Goal: Task Accomplishment & Management: Manage account settings

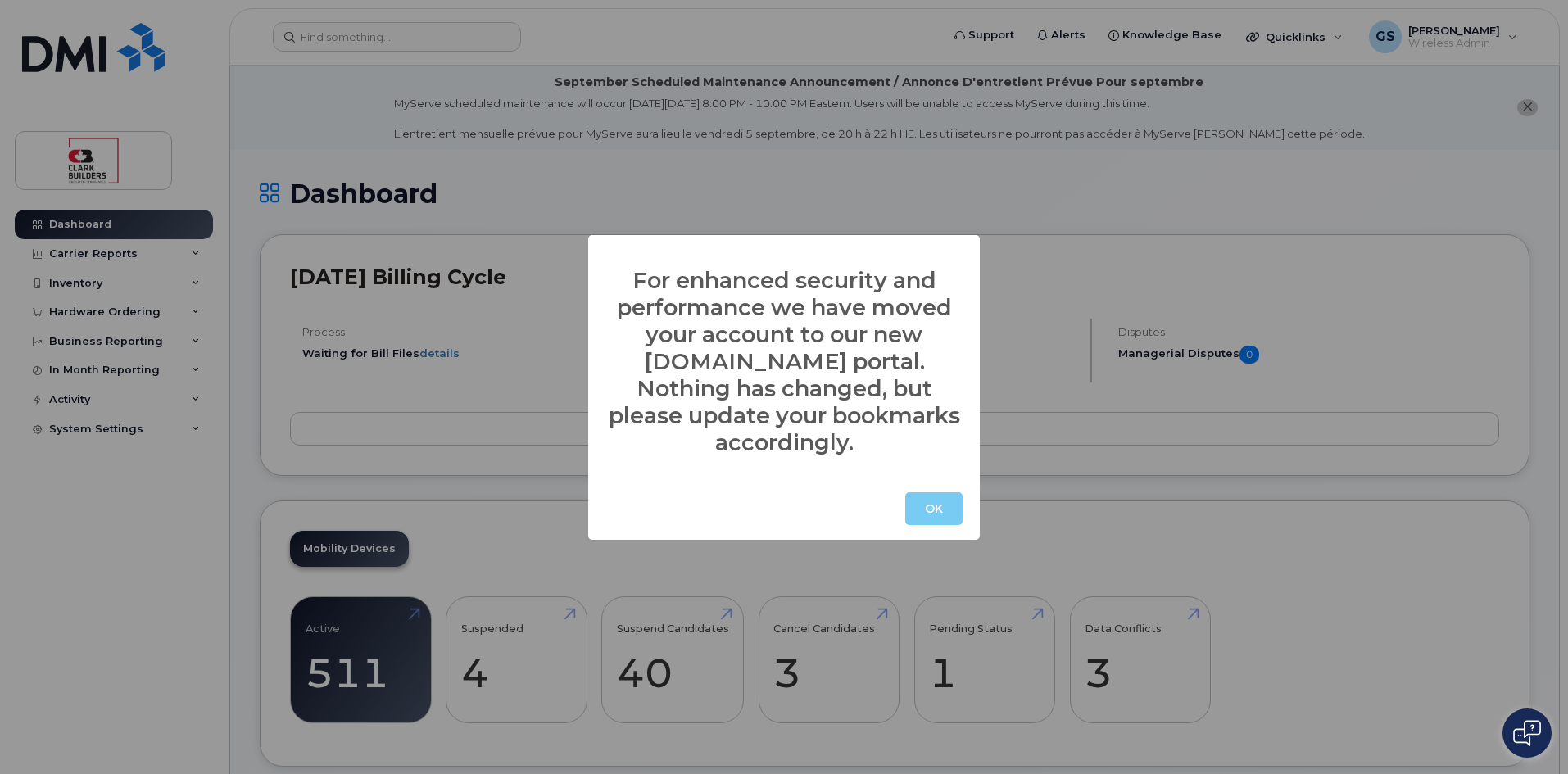
click at [930, 497] on button "OK" at bounding box center [934, 509] width 57 height 32
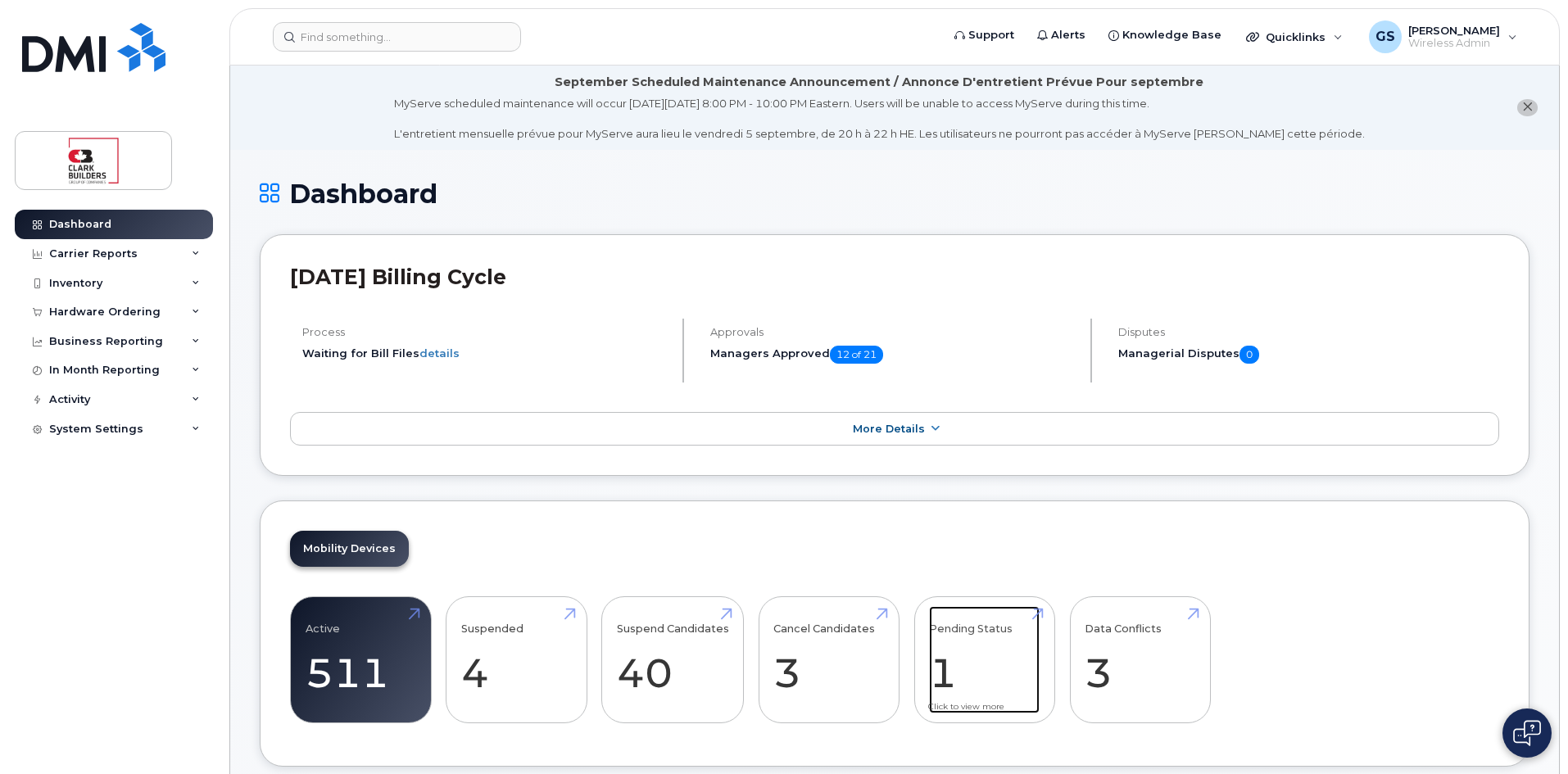
click at [952, 645] on link "Pending Status 1" at bounding box center [984, 659] width 111 height 108
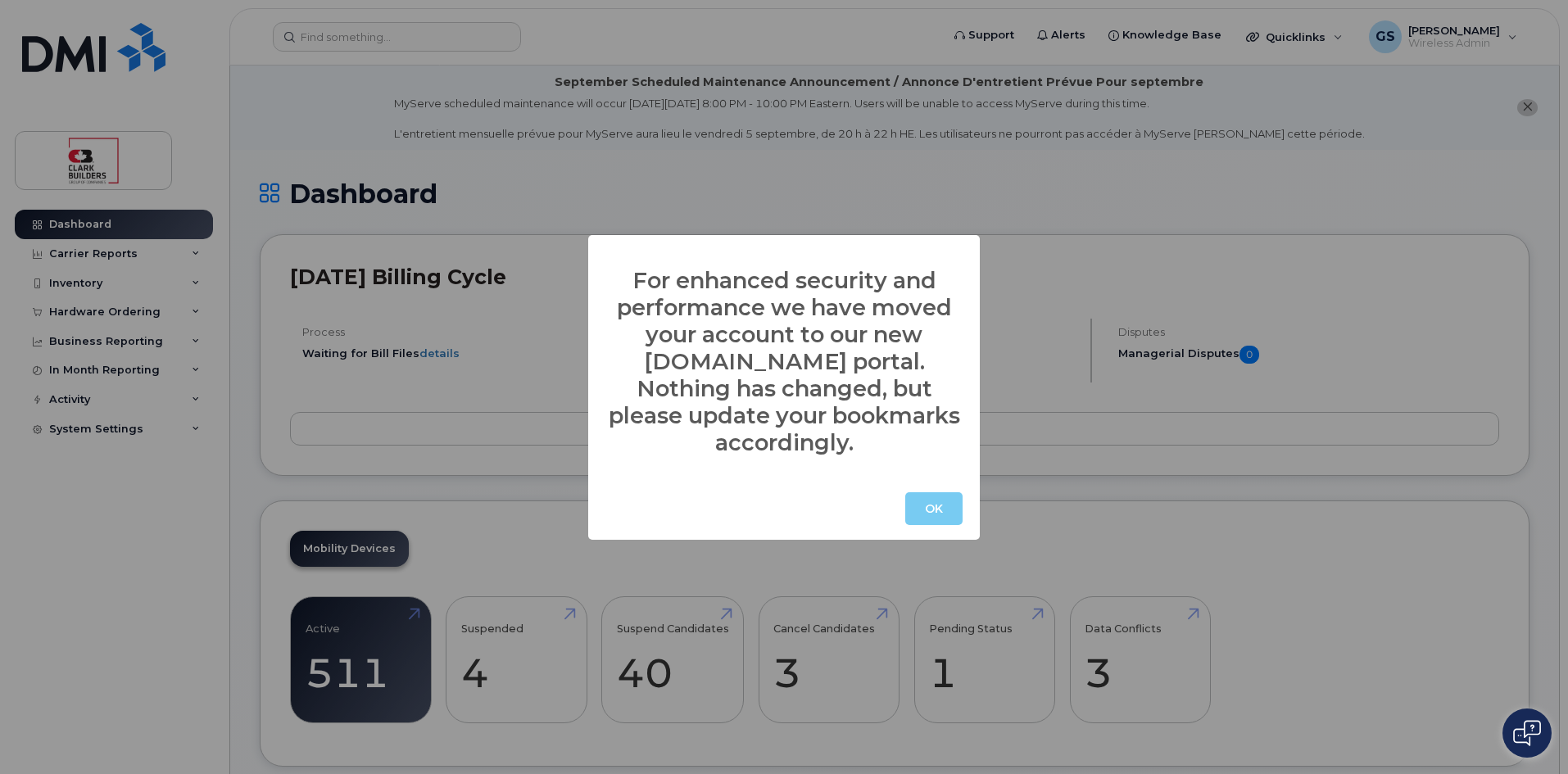
click at [937, 506] on button "OK" at bounding box center [934, 509] width 57 height 32
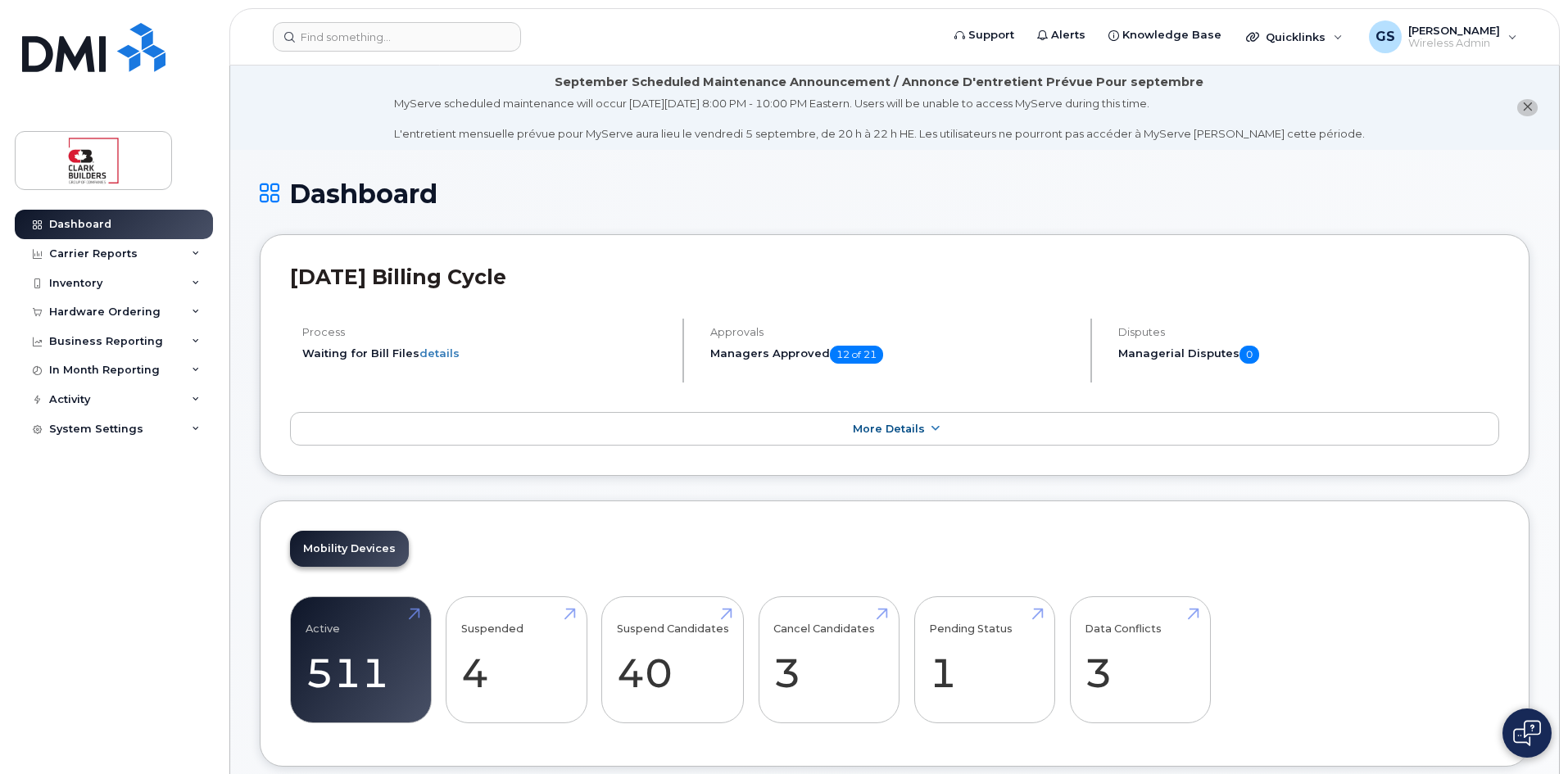
click at [1531, 118] on li "September Scheduled Maintenance Announcement / Annonce D'entretient Prévue Pour…" at bounding box center [894, 108] width 1328 height 84
click at [1530, 108] on icon "close notification" at bounding box center [1527, 106] width 10 height 10
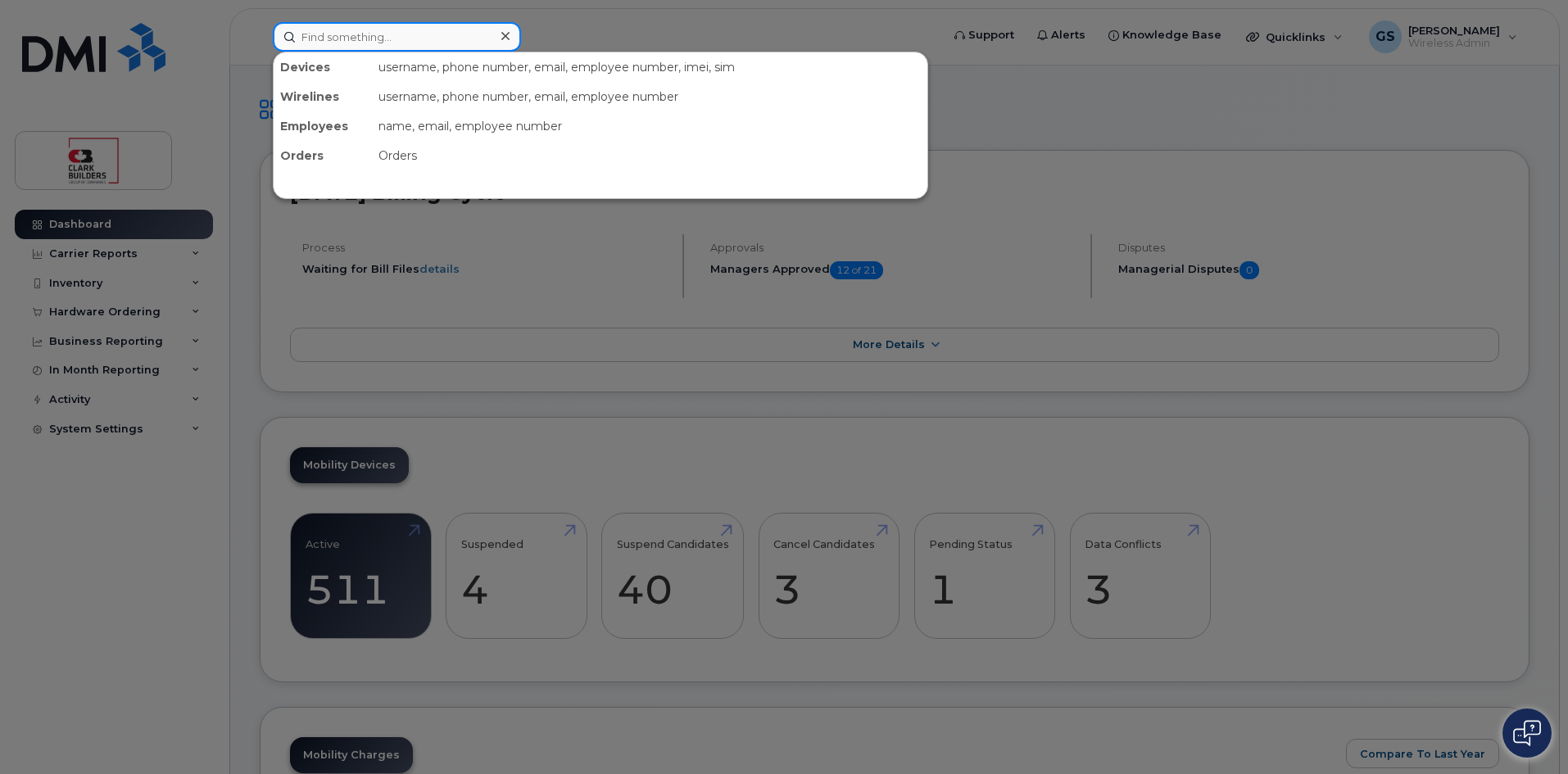
click at [343, 47] on input at bounding box center [397, 36] width 248 height 30
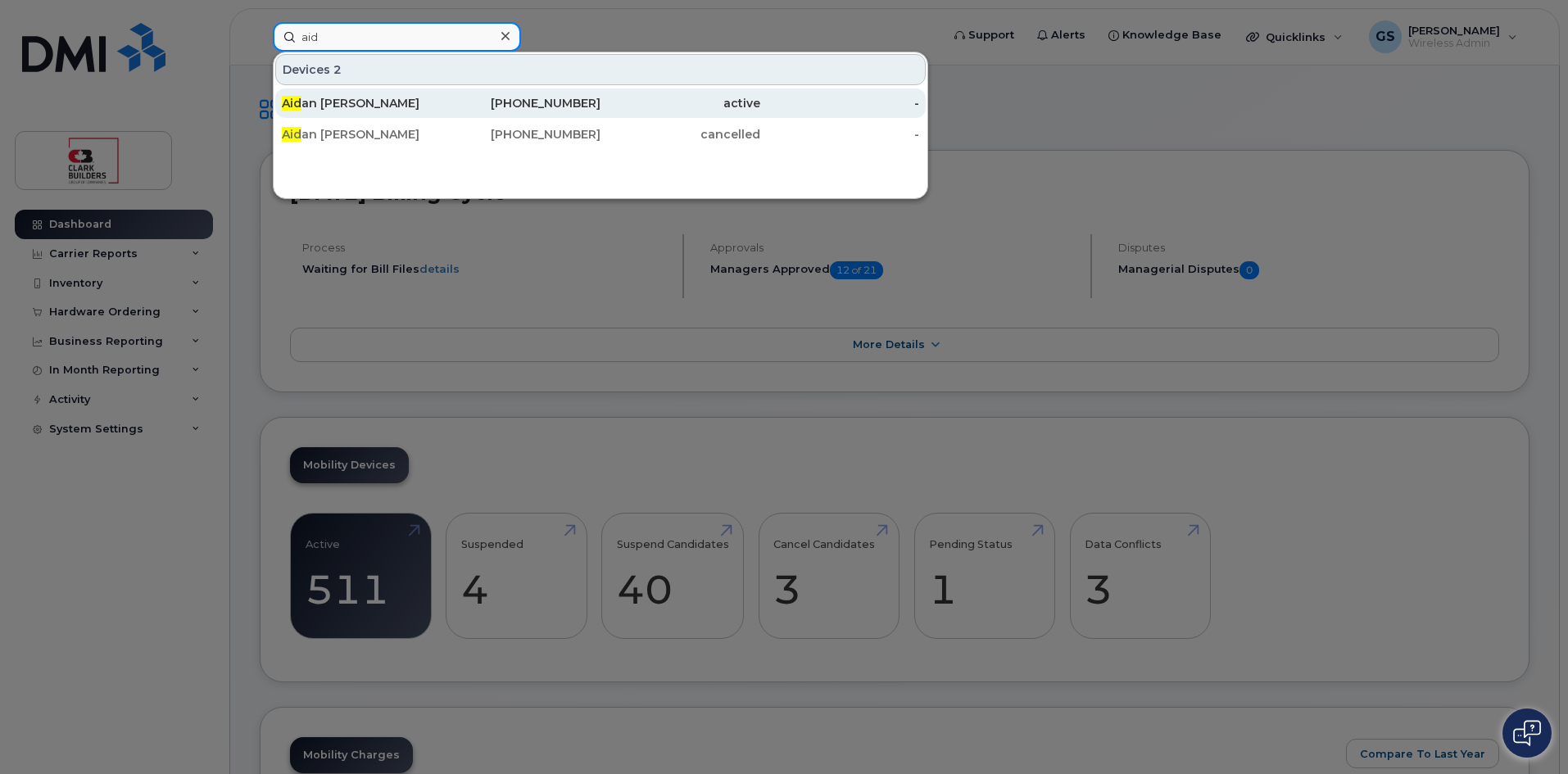
type input "aid"
click at [321, 102] on div "Aid an Cannon" at bounding box center [361, 103] width 159 height 16
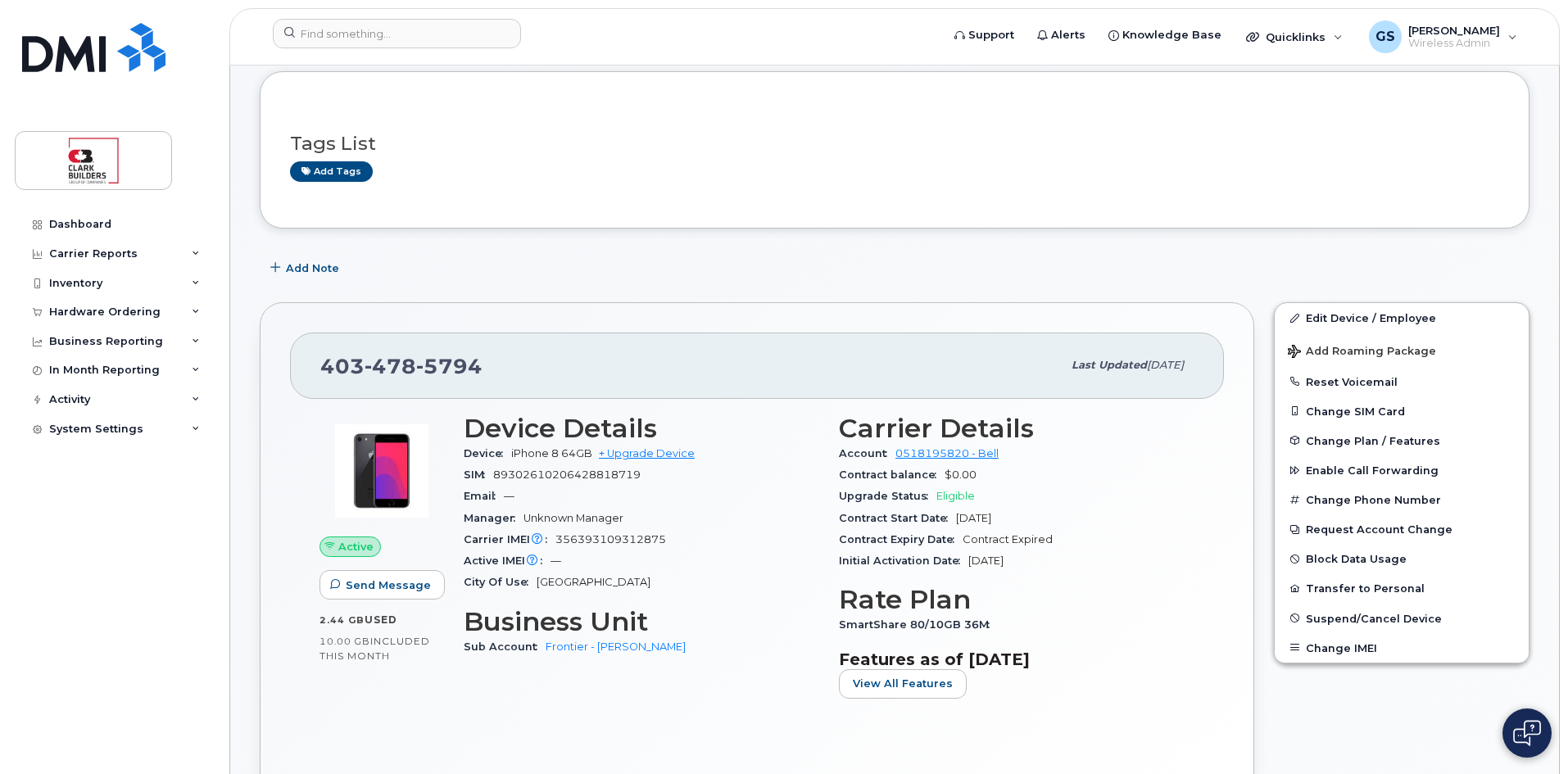
scroll to position [164, 0]
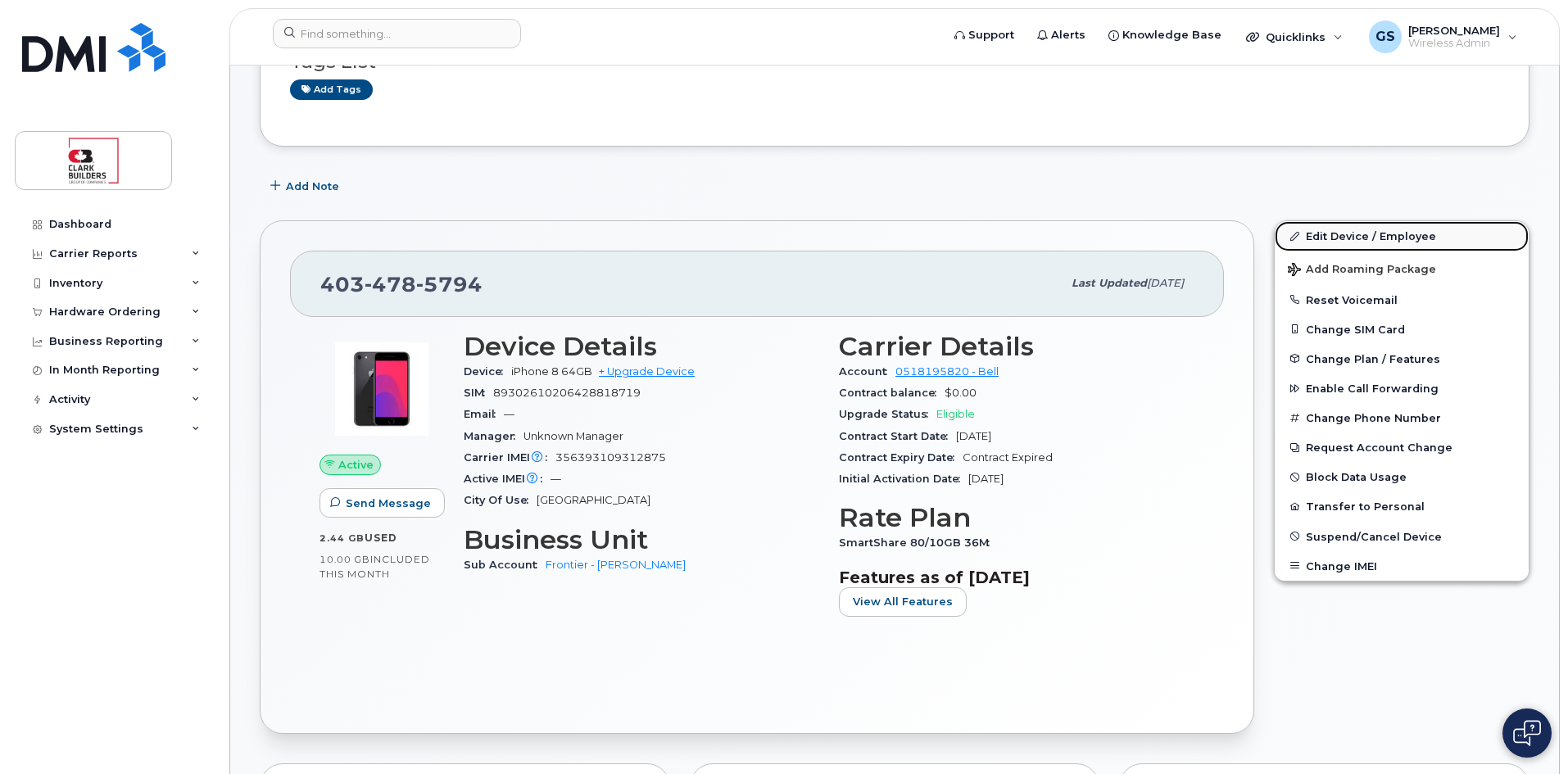
click at [1390, 235] on link "Edit Device / Employee" at bounding box center [1402, 236] width 254 height 30
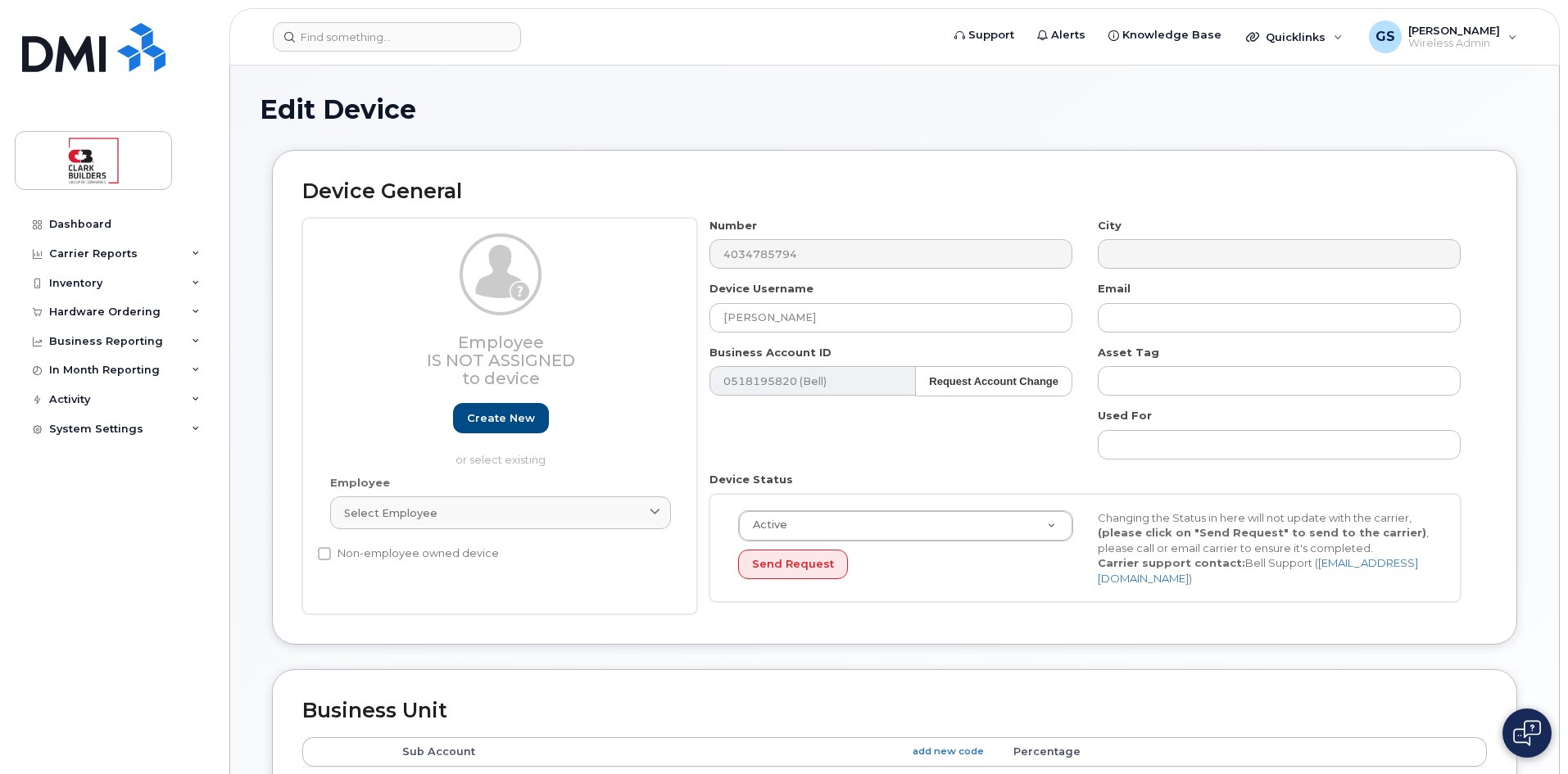
select select "43358"
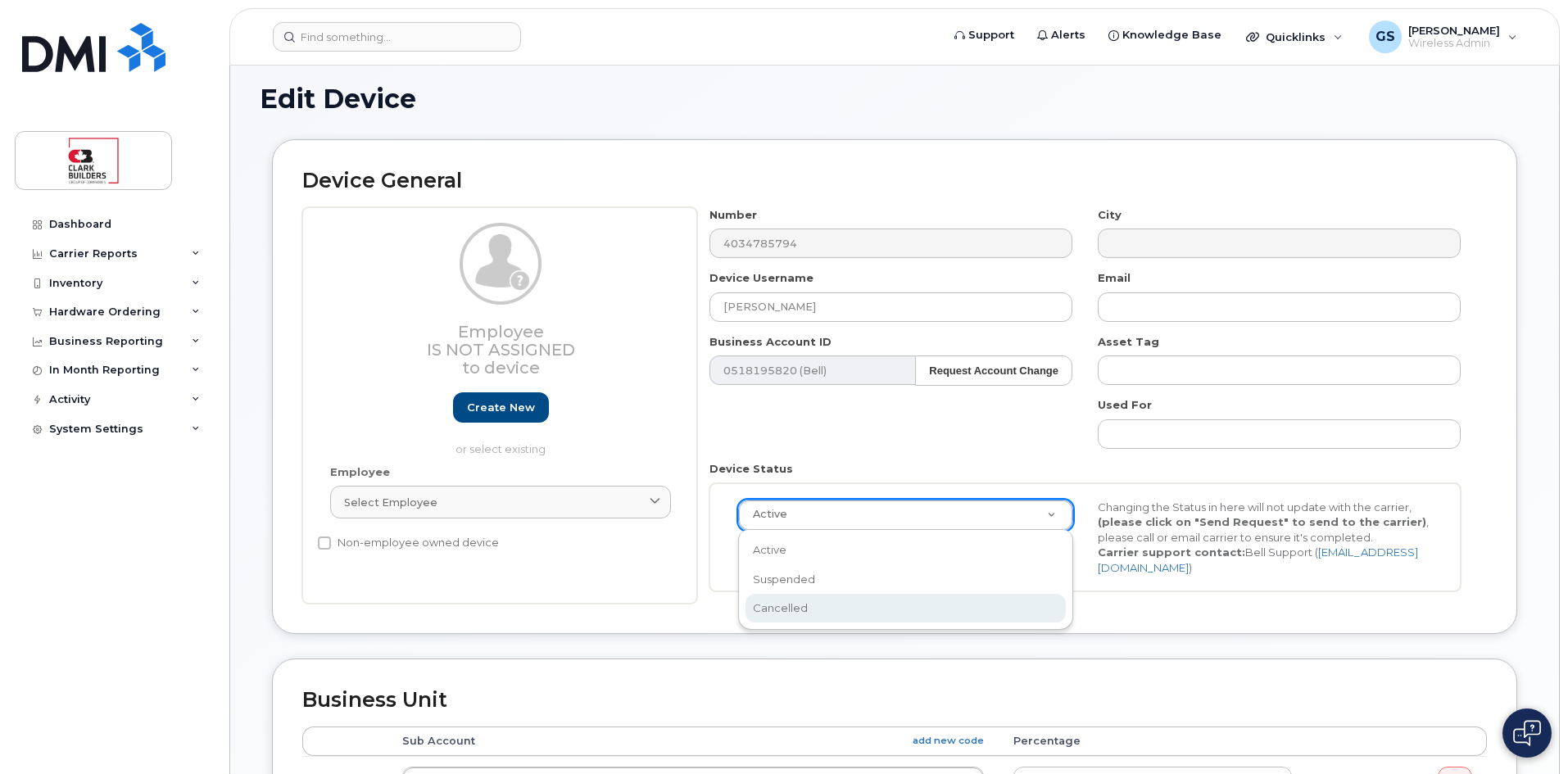
scroll to position [0, 5]
select select "cancelled"
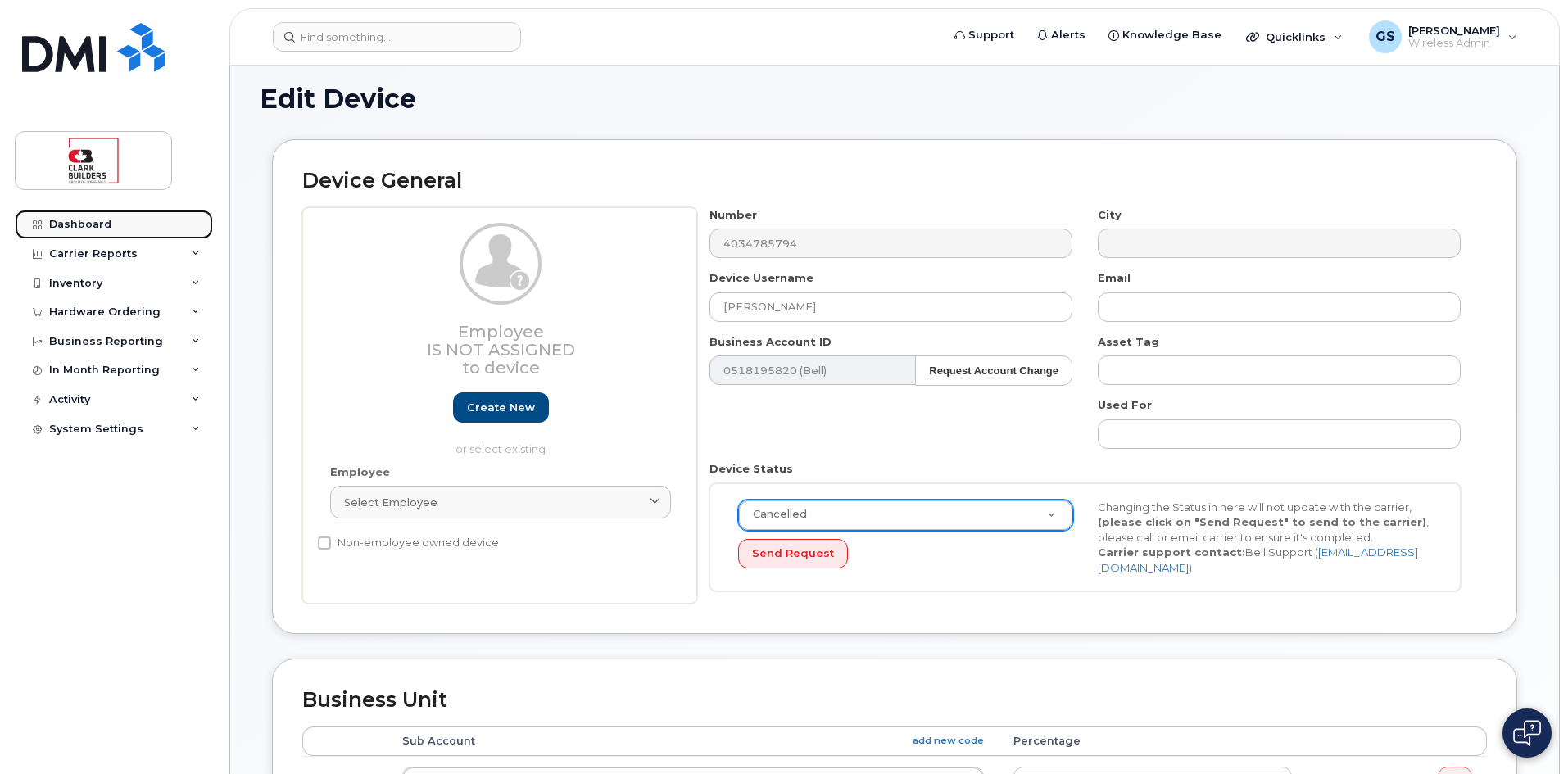
click at [75, 226] on div "Dashboard" at bounding box center [80, 224] width 62 height 13
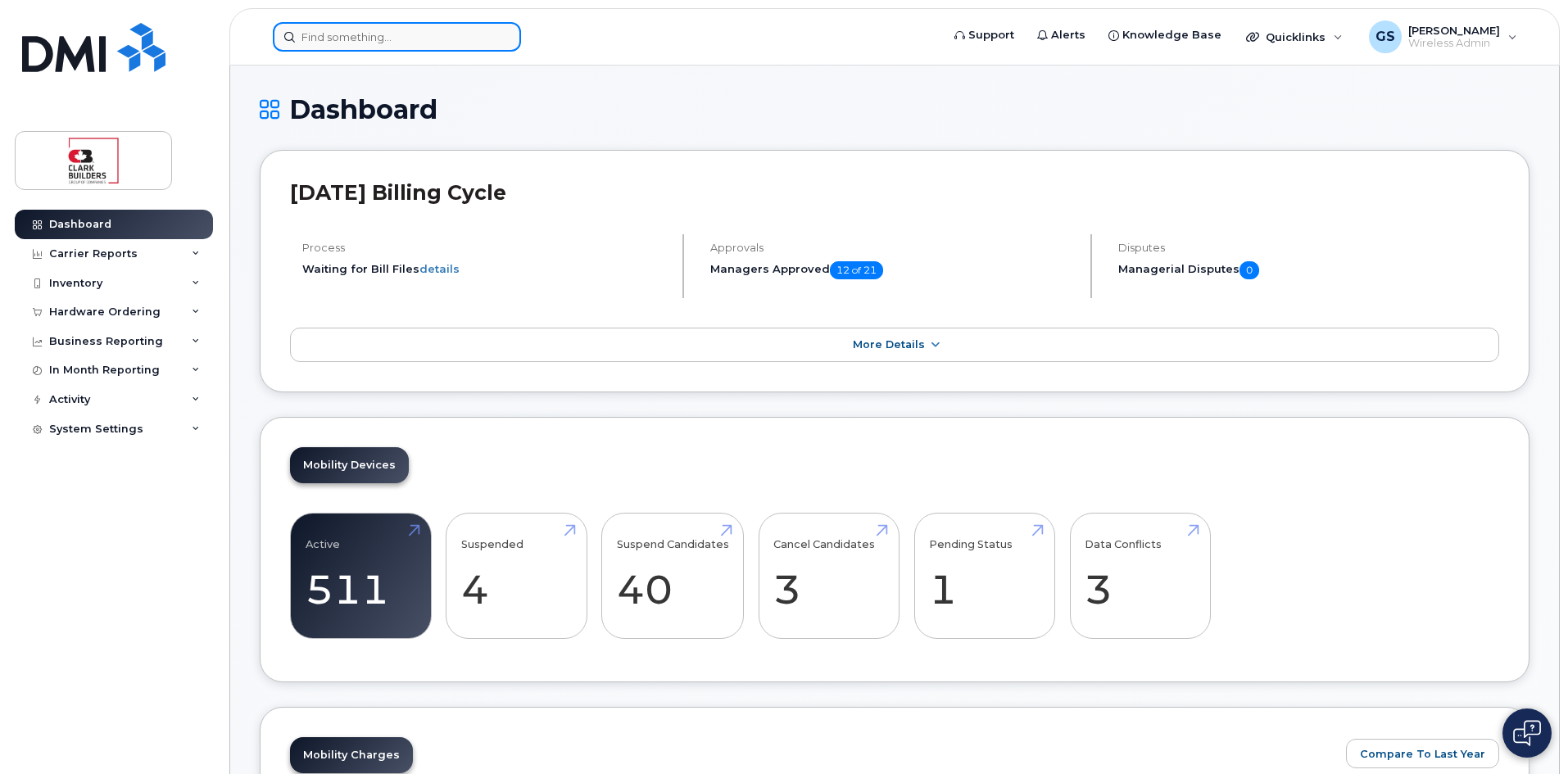
click at [455, 35] on input at bounding box center [397, 36] width 248 height 30
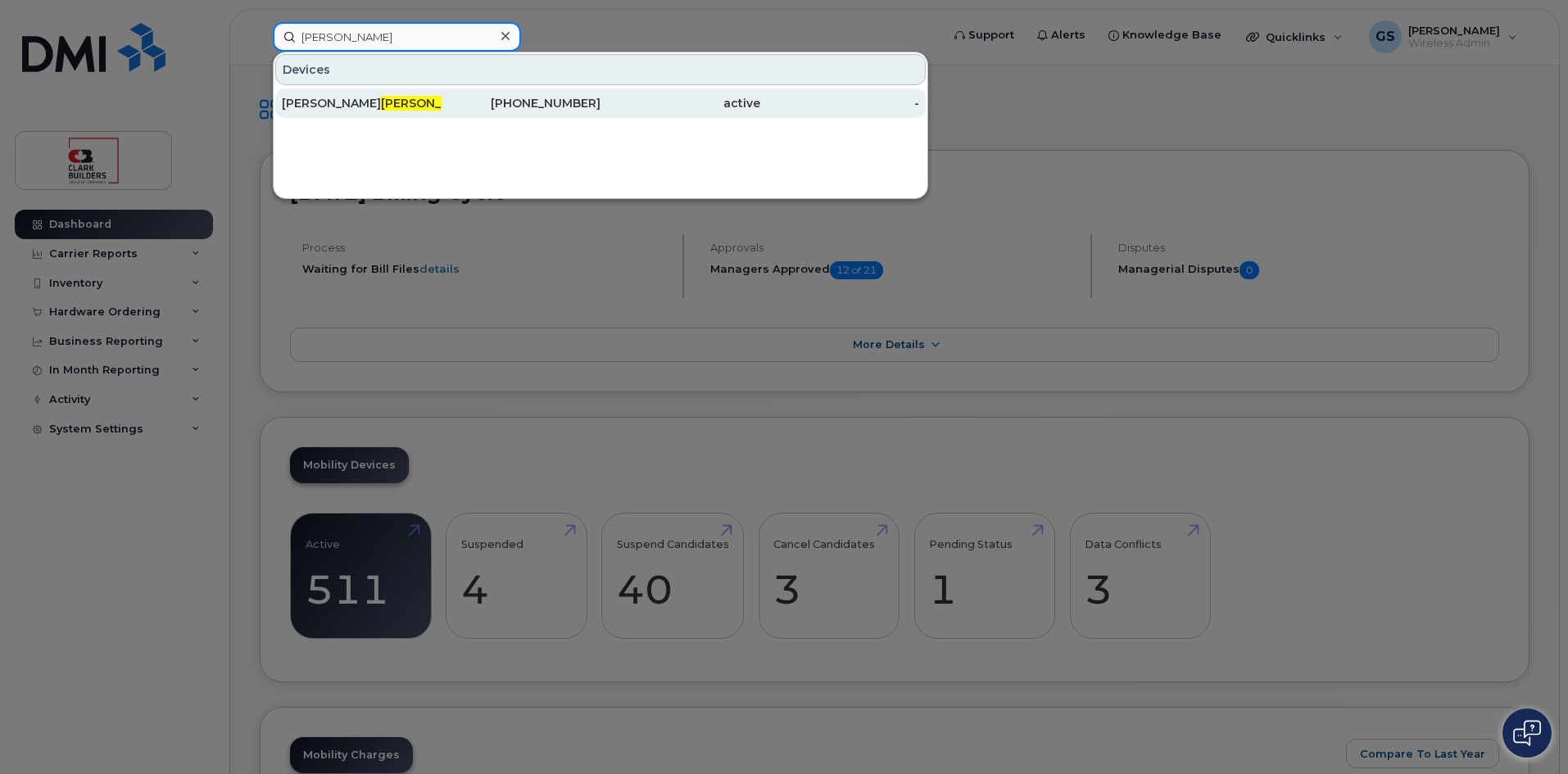
type input "cannon"
click at [540, 99] on div "403-478-5794" at bounding box center [521, 103] width 159 height 16
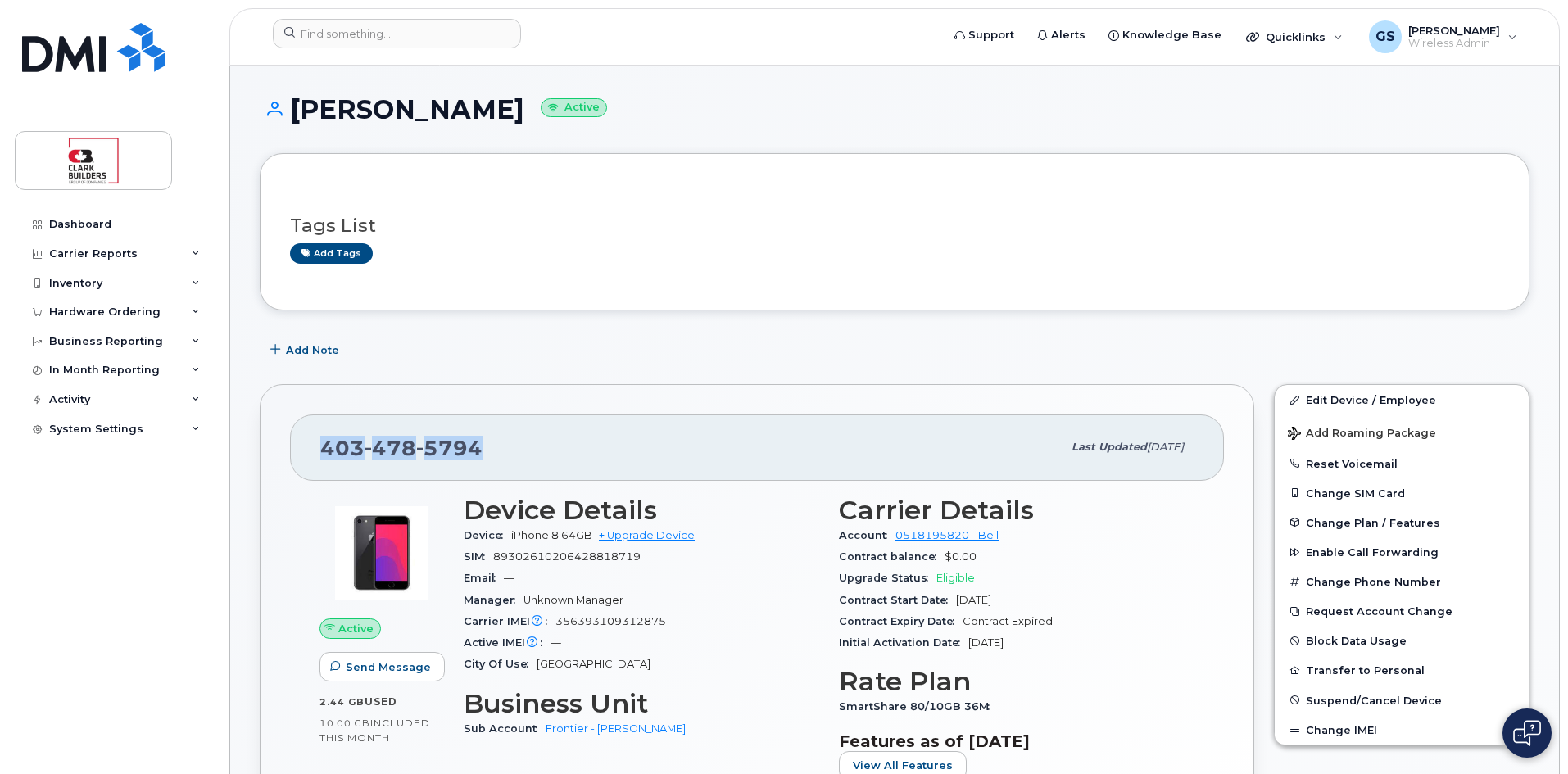
drag, startPoint x: 321, startPoint y: 448, endPoint x: 490, endPoint y: 451, distance: 169.0
click at [490, 451] on div "403 478 5794" at bounding box center [691, 448] width 742 height 34
copy span "403 478 5794"
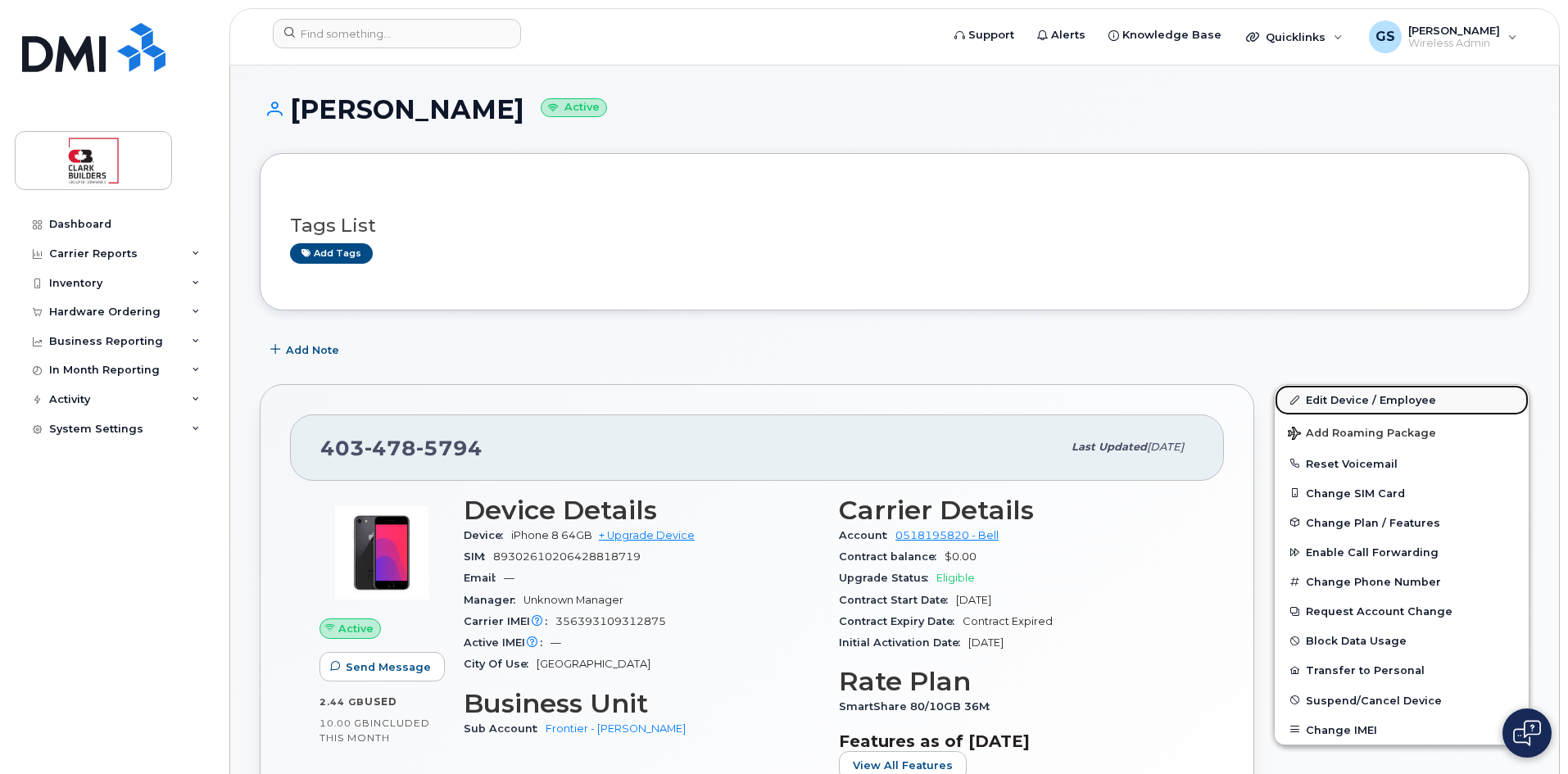
click at [1393, 404] on link "Edit Device / Employee" at bounding box center [1402, 399] width 254 height 30
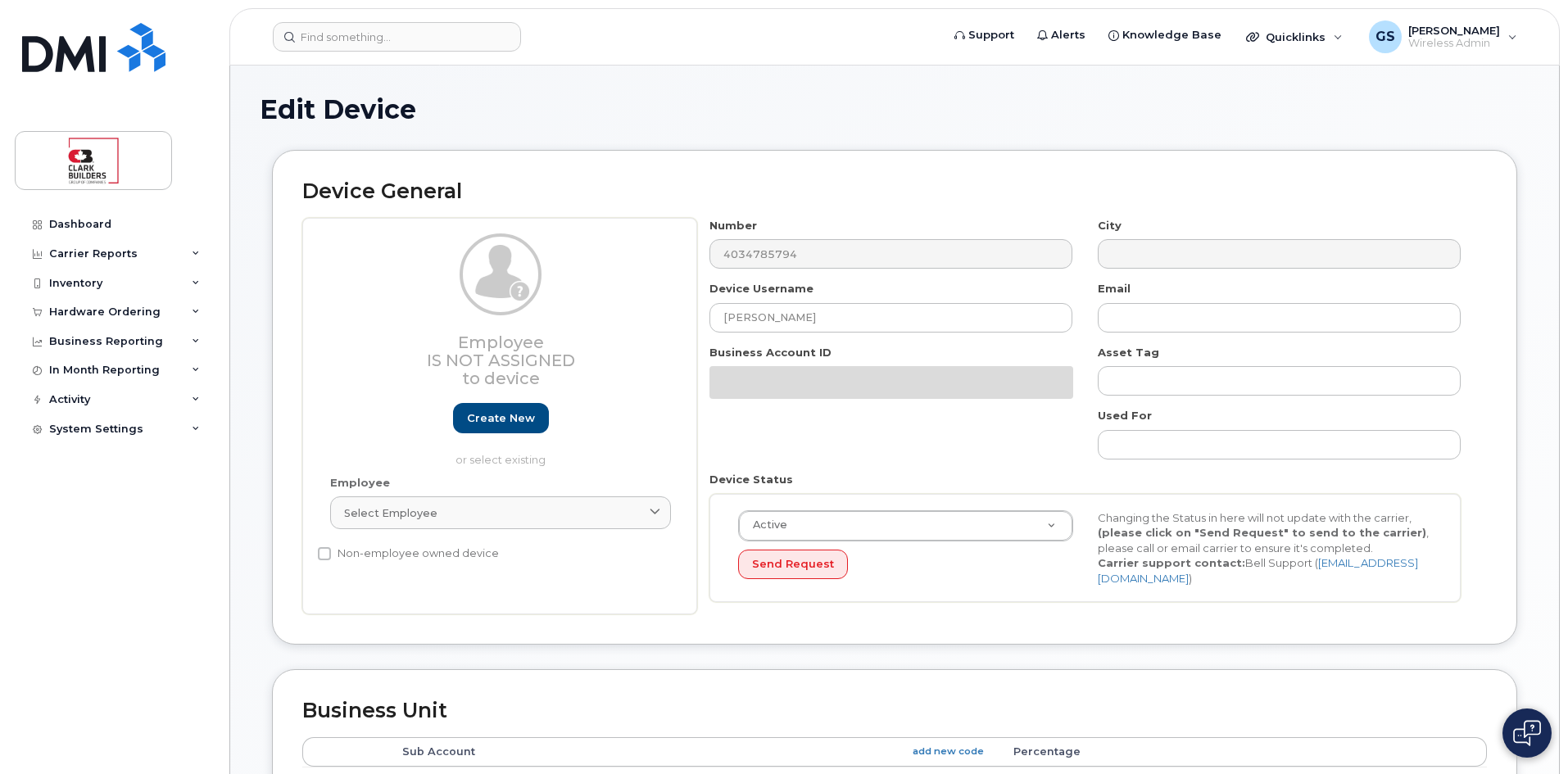
select select "43358"
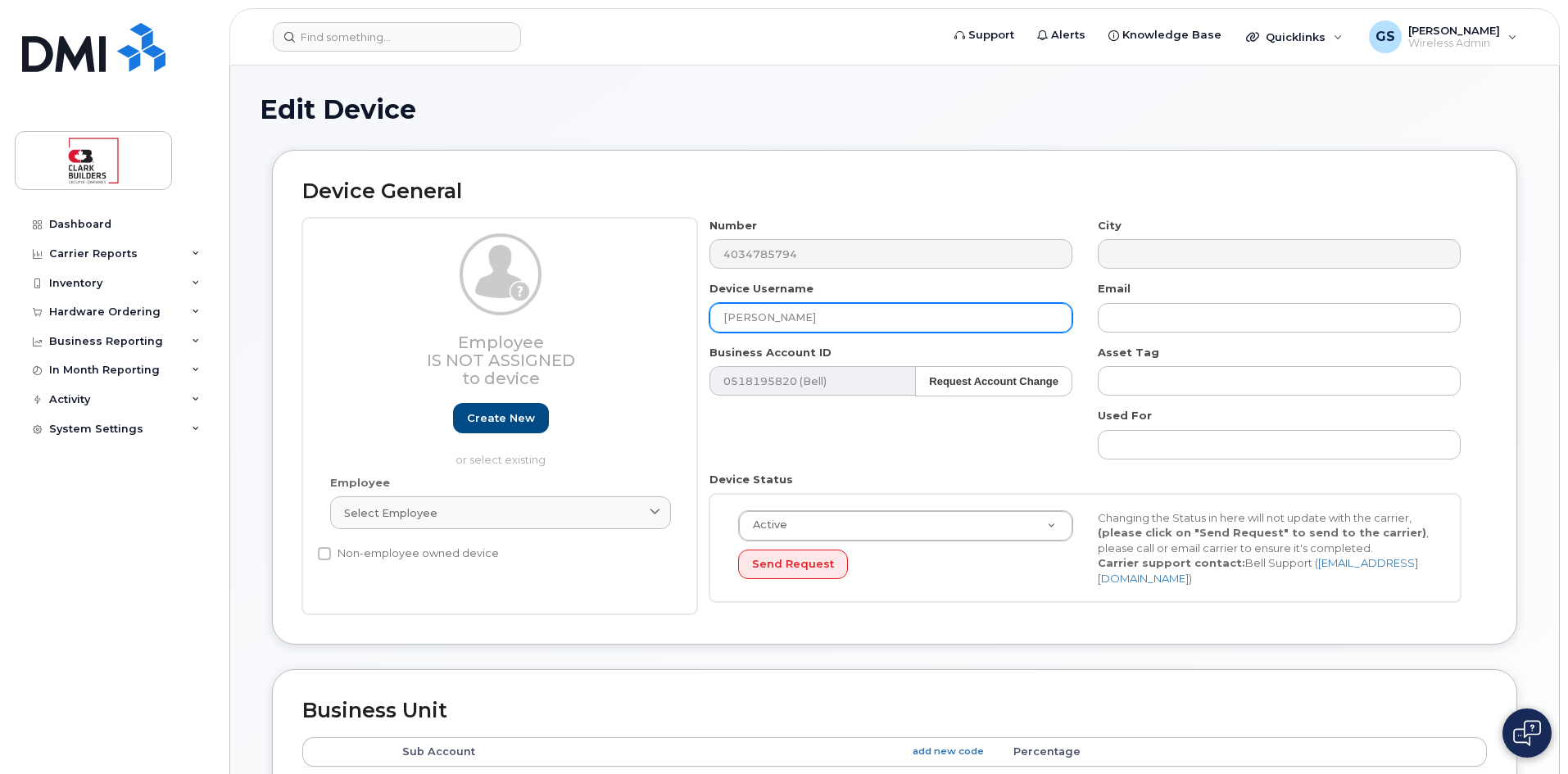
click at [817, 318] on input "[PERSON_NAME]" at bounding box center [890, 318] width 363 height 30
click at [721, 319] on input "[PERSON_NAME]" at bounding box center [890, 318] width 363 height 30
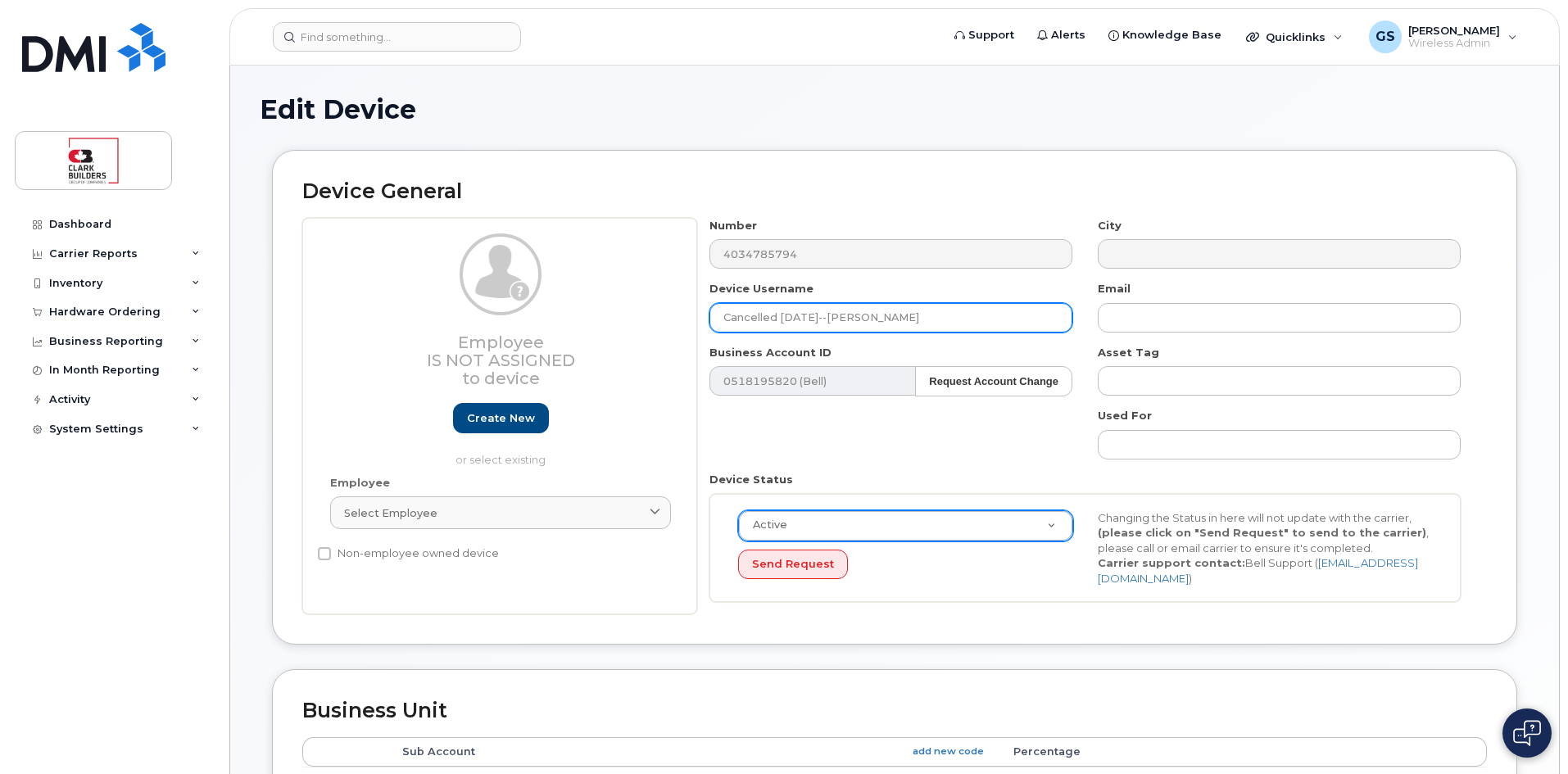
type input "Cancelled September 28--Aidan Cannon"
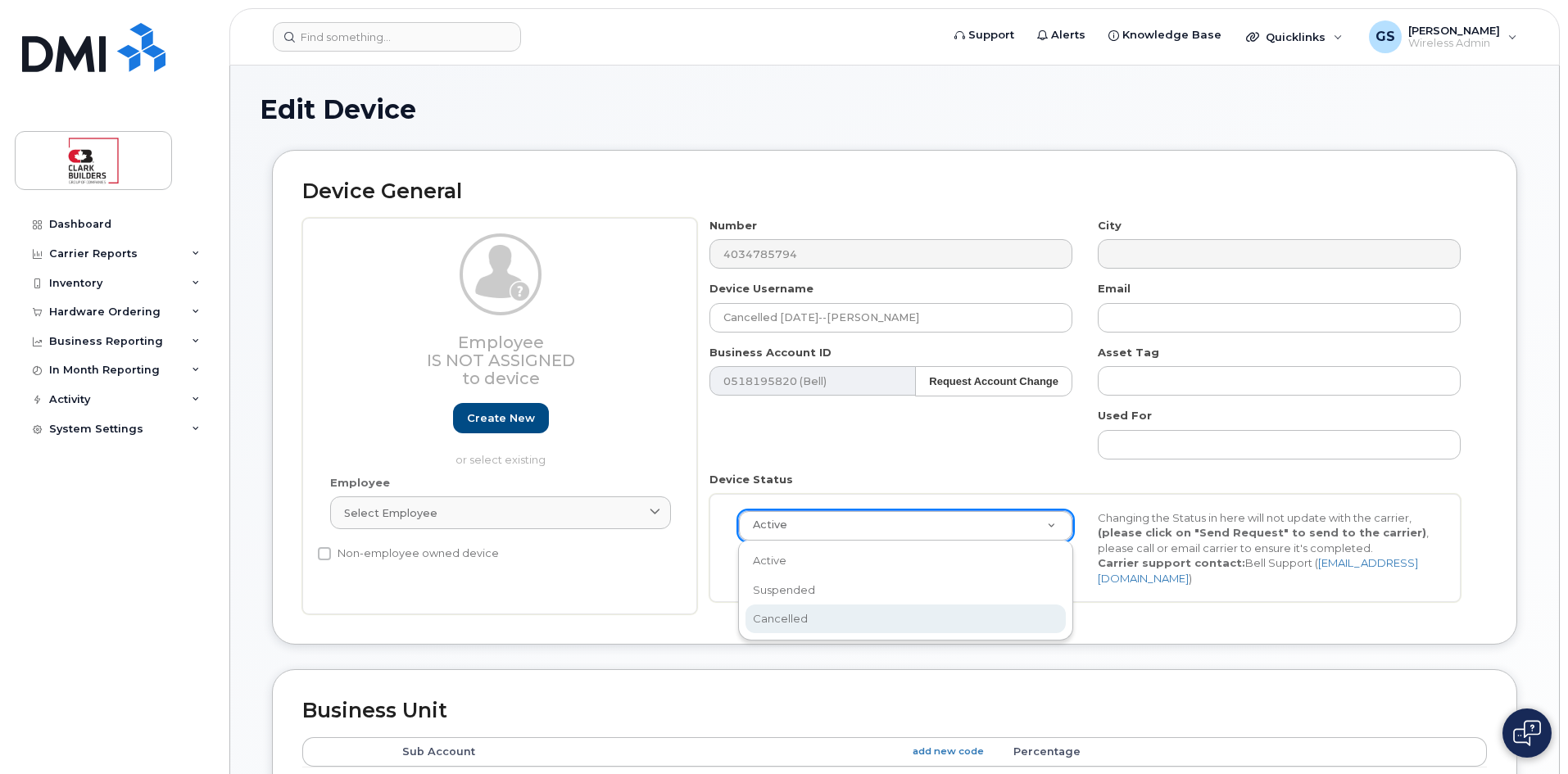
select select "cancelled"
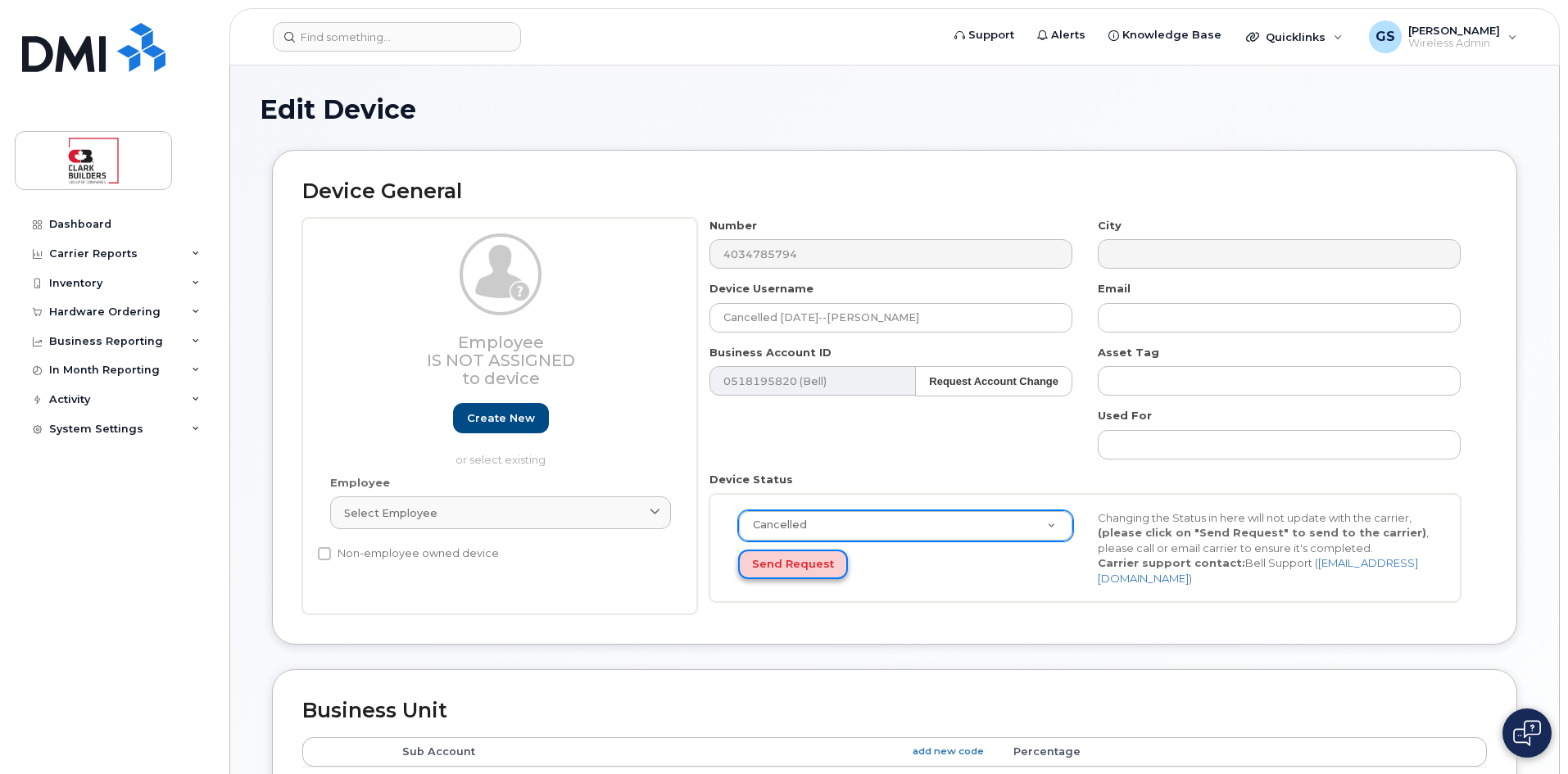
click at [819, 575] on button "Send Request" at bounding box center [792, 565] width 110 height 31
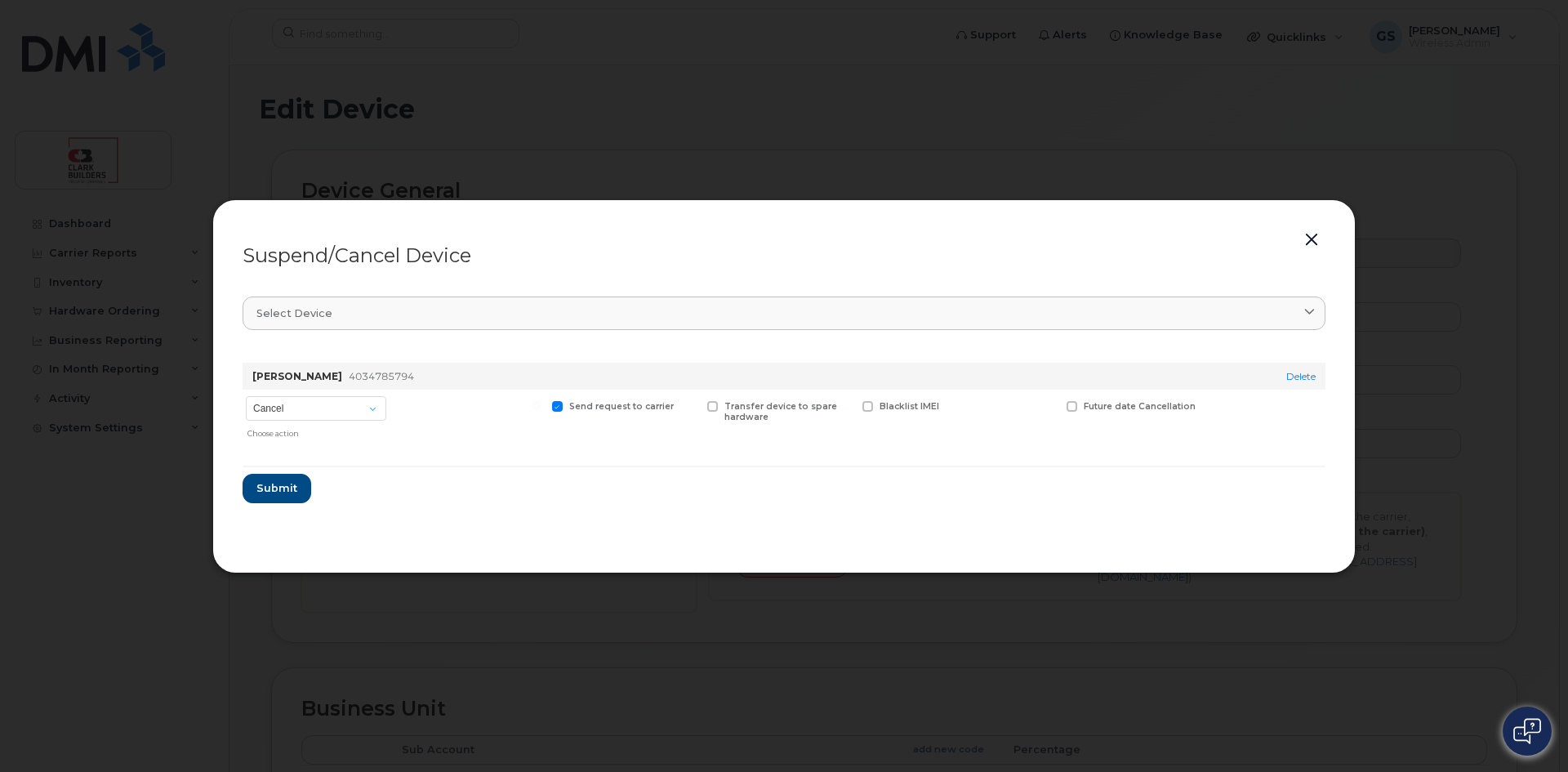
click at [456, 377] on div "Aidan Cannon 4034785794" at bounding box center [741, 376] width 984 height 27
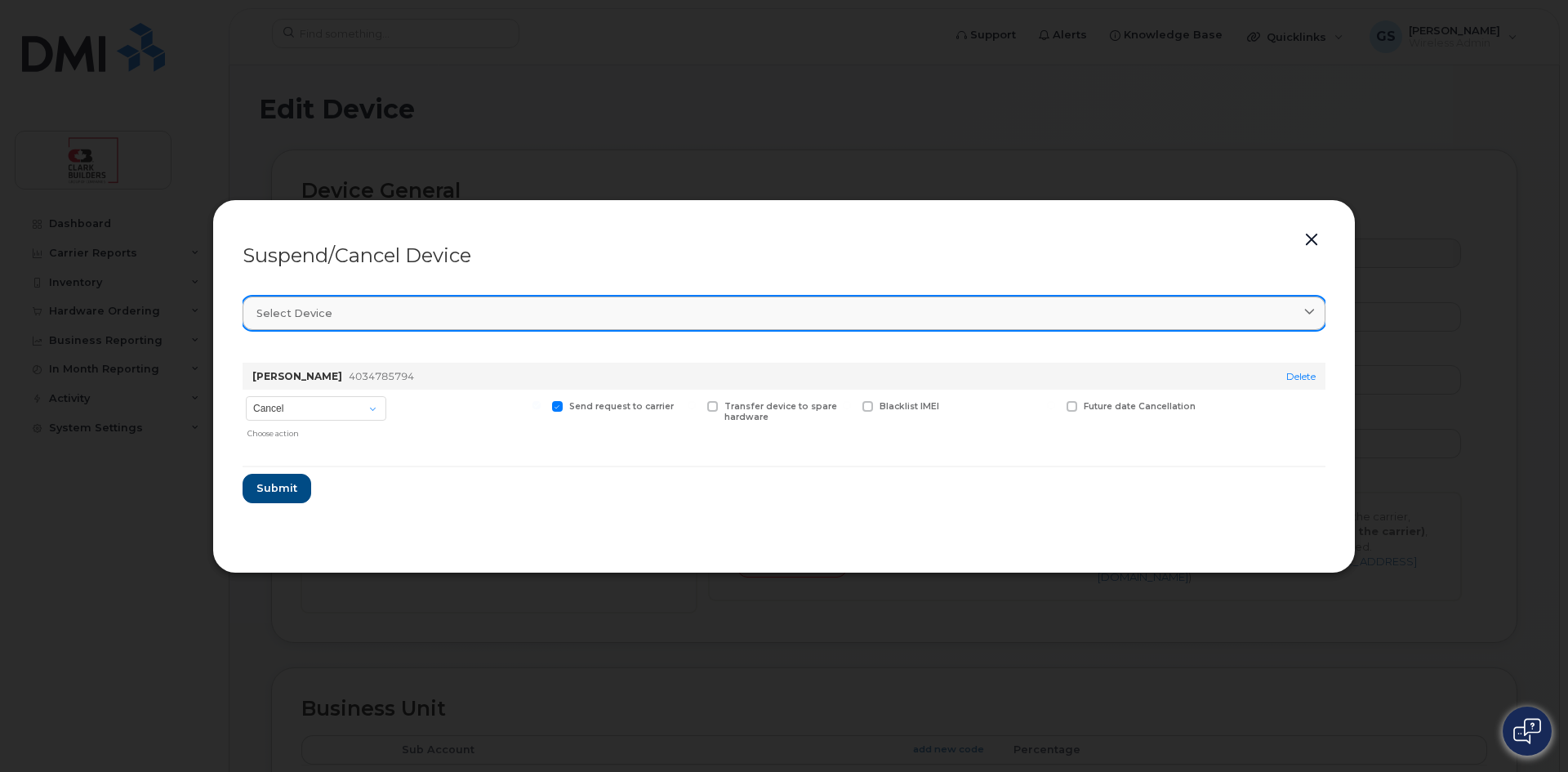
click at [436, 310] on div "Select device" at bounding box center [784, 313] width 1055 height 15
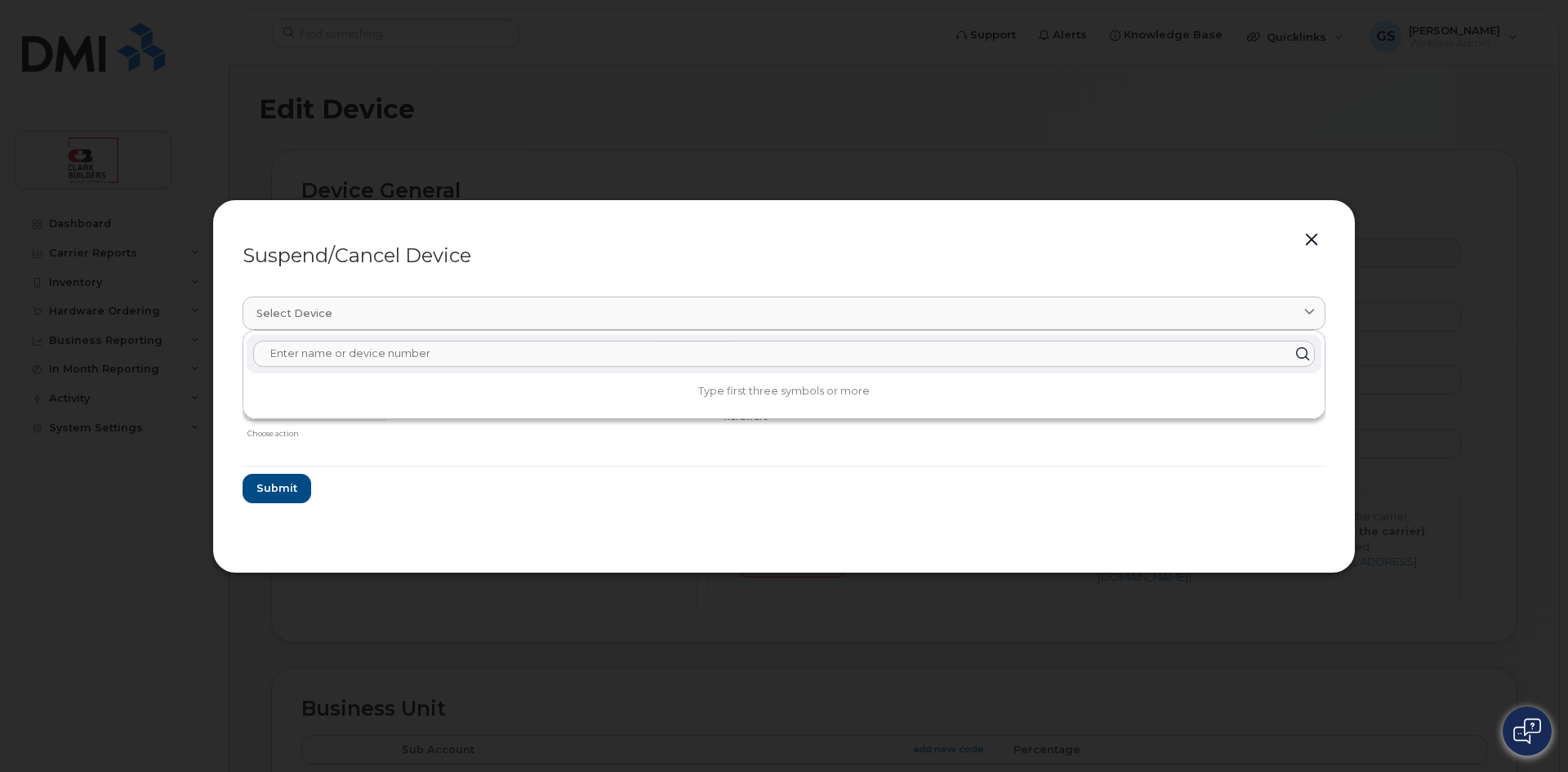
click at [894, 362] on input "text" at bounding box center [784, 353] width 1062 height 26
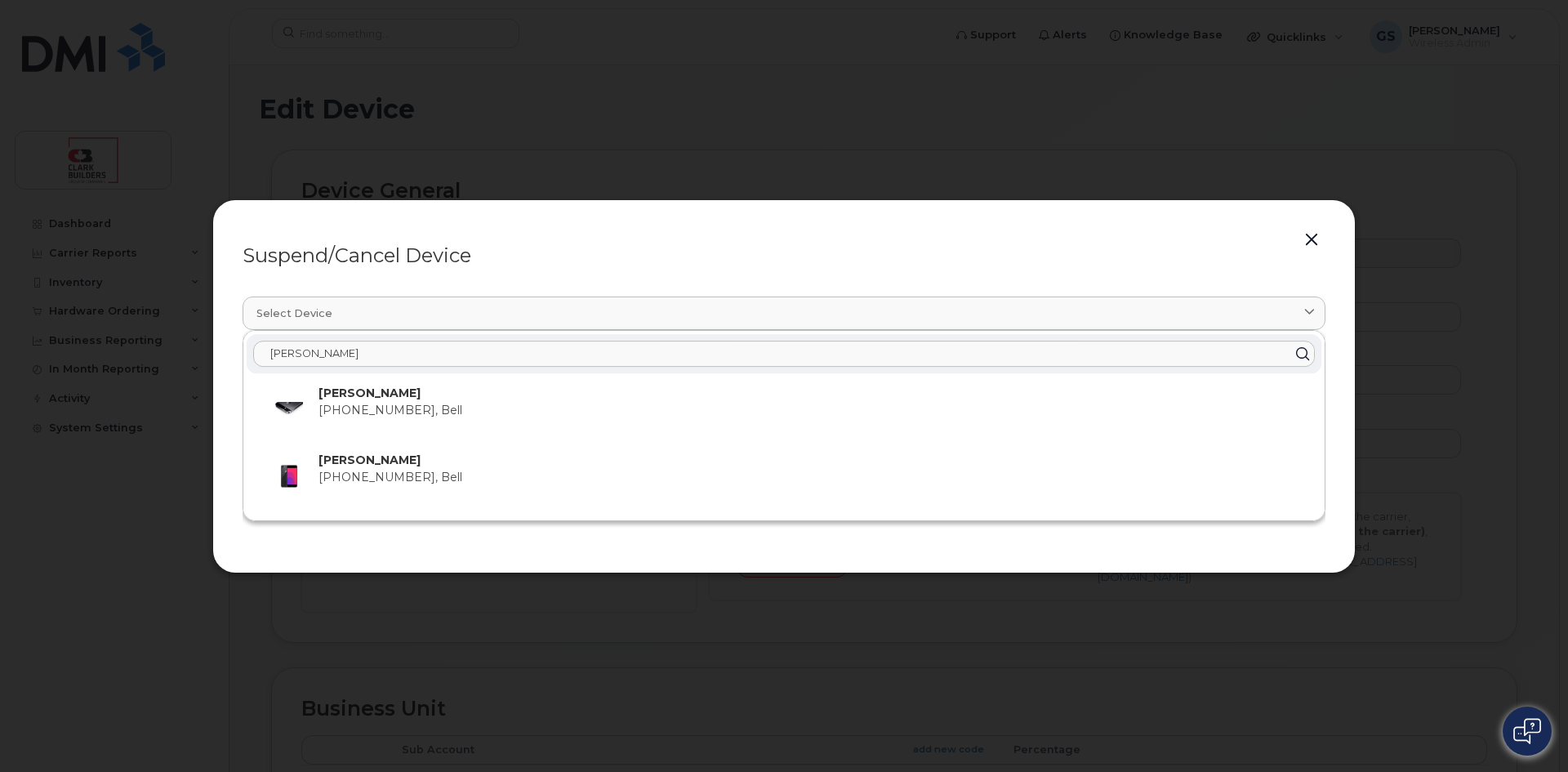
type input "aidan"
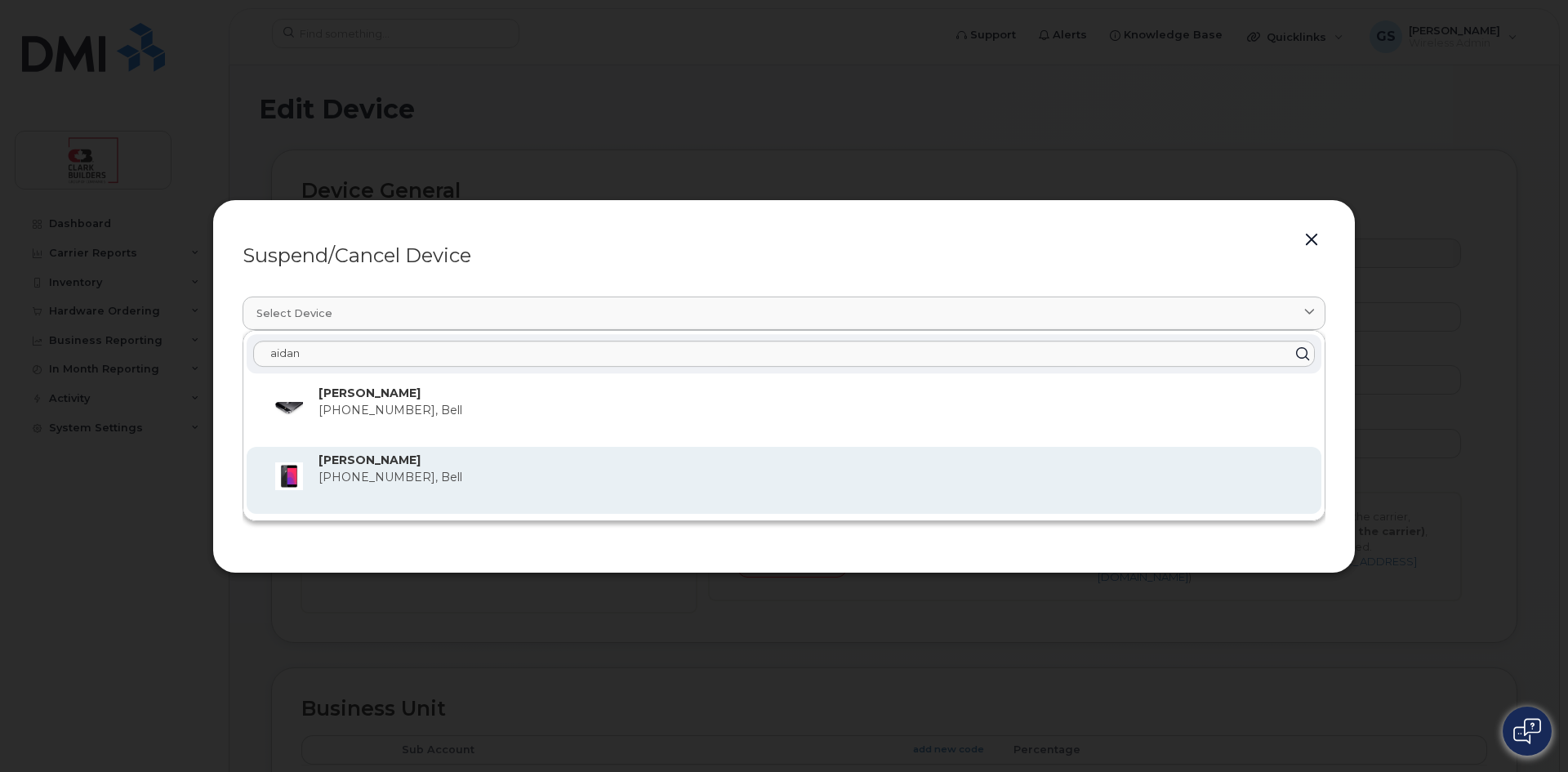
click at [341, 472] on span "403-478-5794, Bell" at bounding box center [390, 477] width 144 height 14
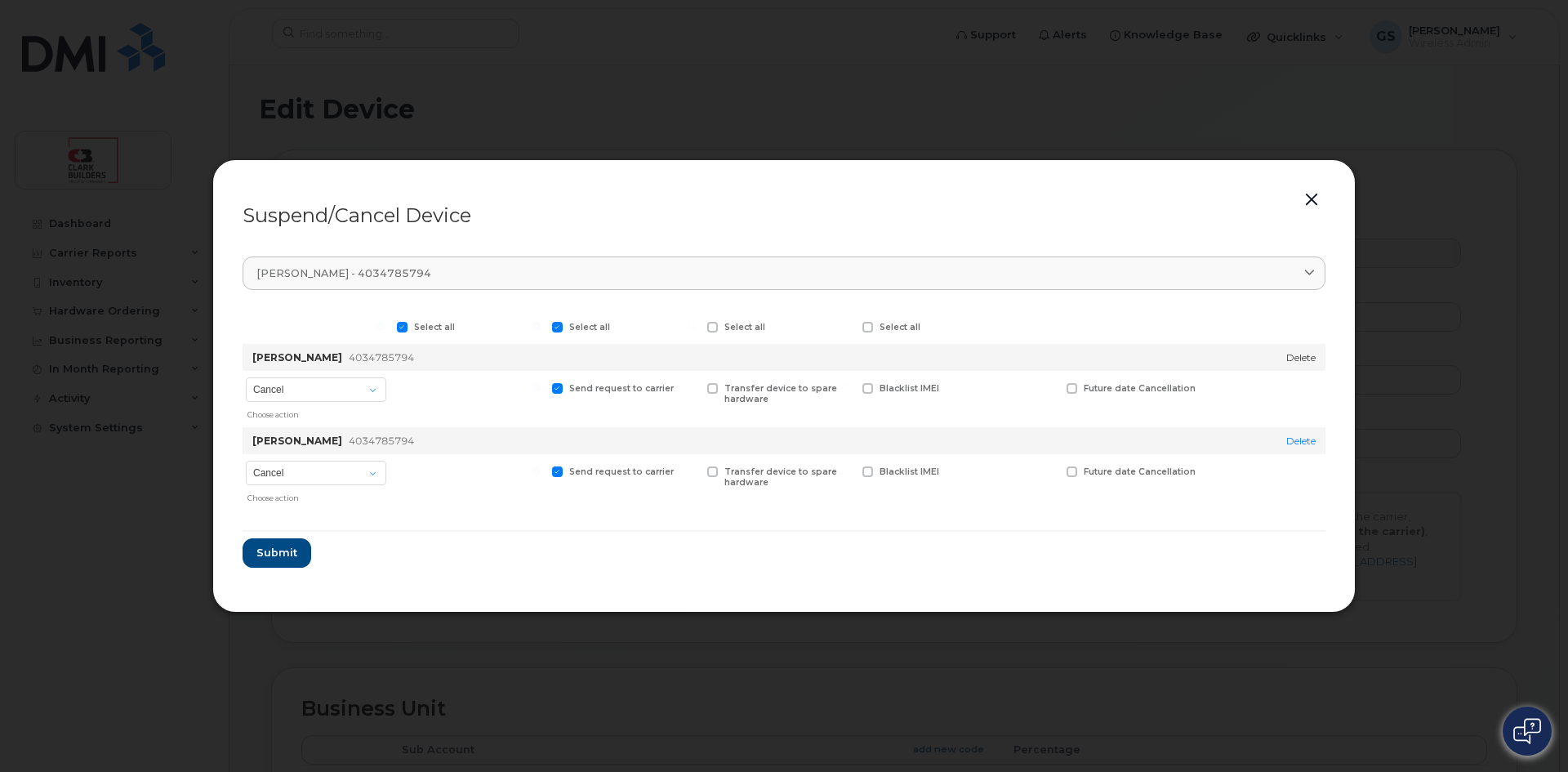
click at [1309, 352] on link "Delete" at bounding box center [1301, 357] width 29 height 12
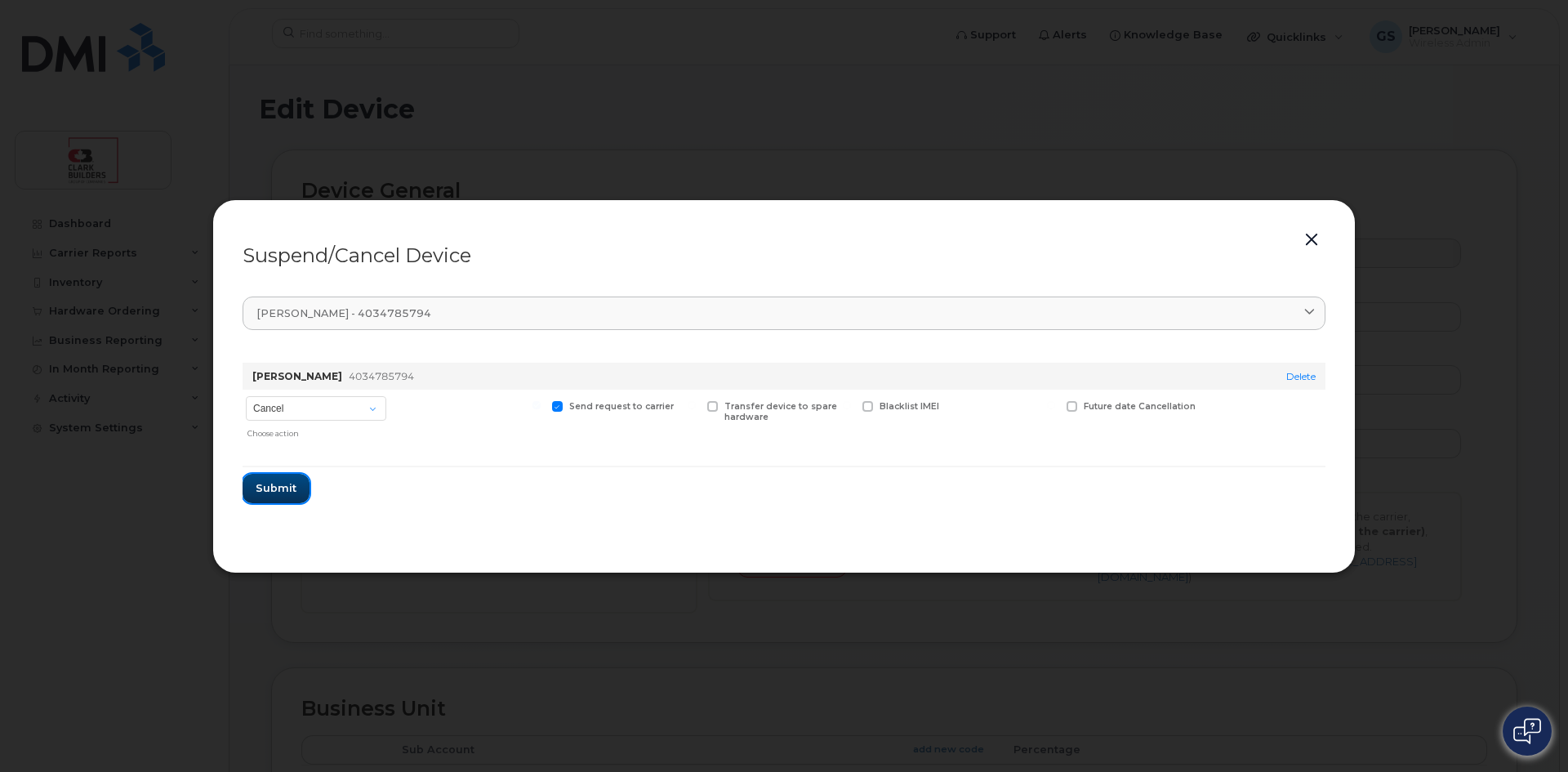
click at [277, 487] on span "Submit" at bounding box center [276, 488] width 41 height 15
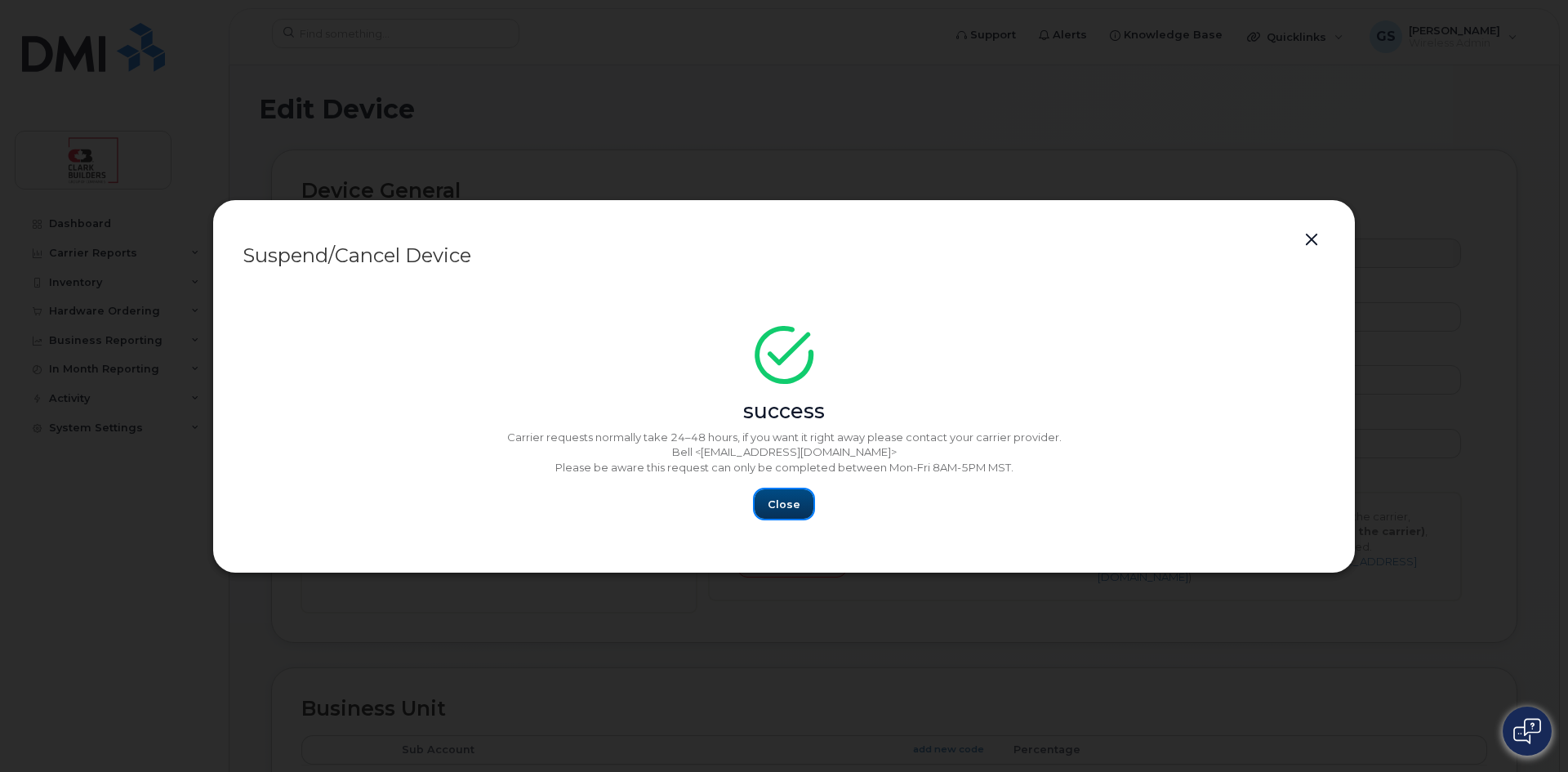
click at [805, 509] on button "Close" at bounding box center [784, 504] width 59 height 30
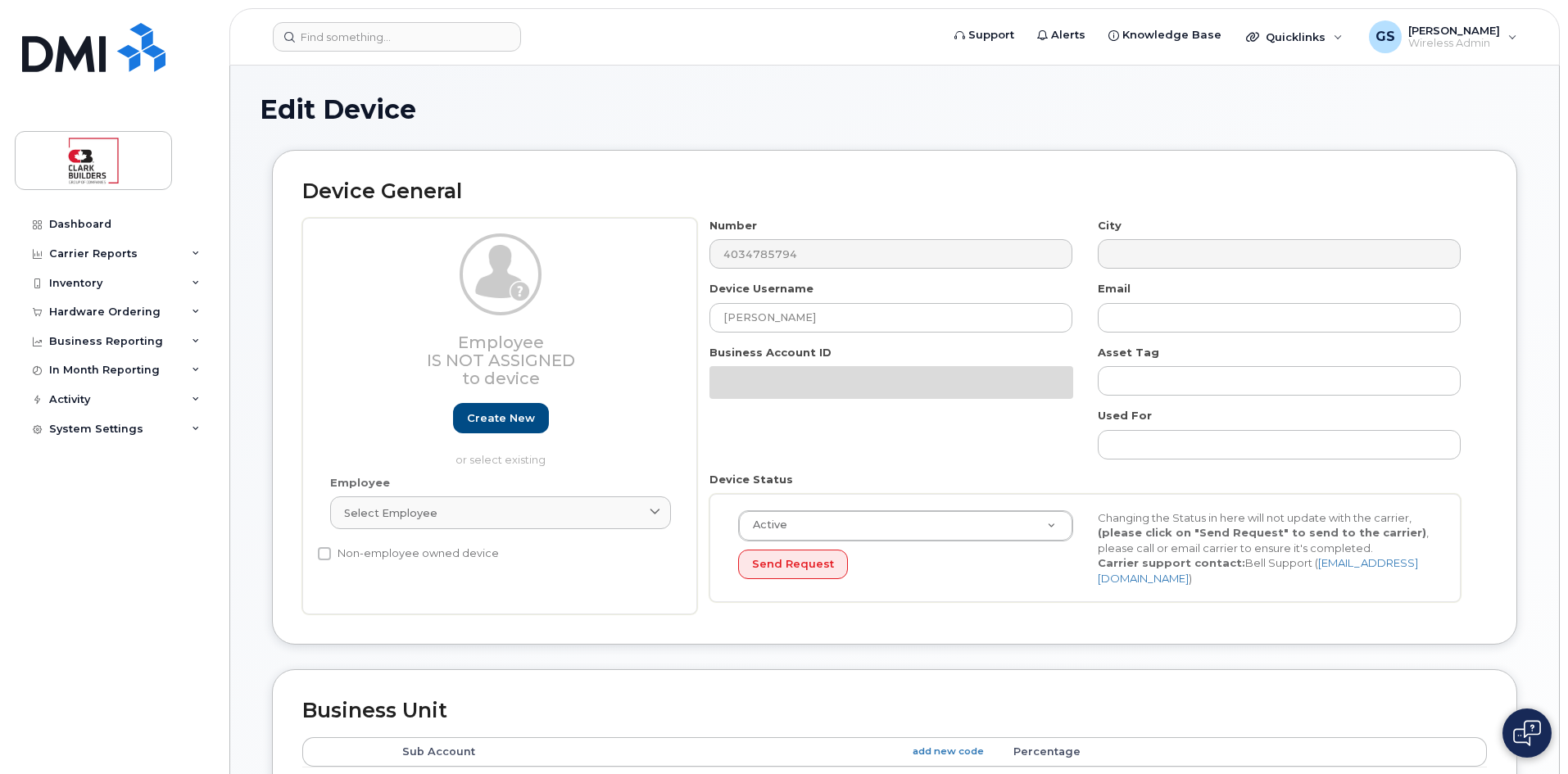
select select "43358"
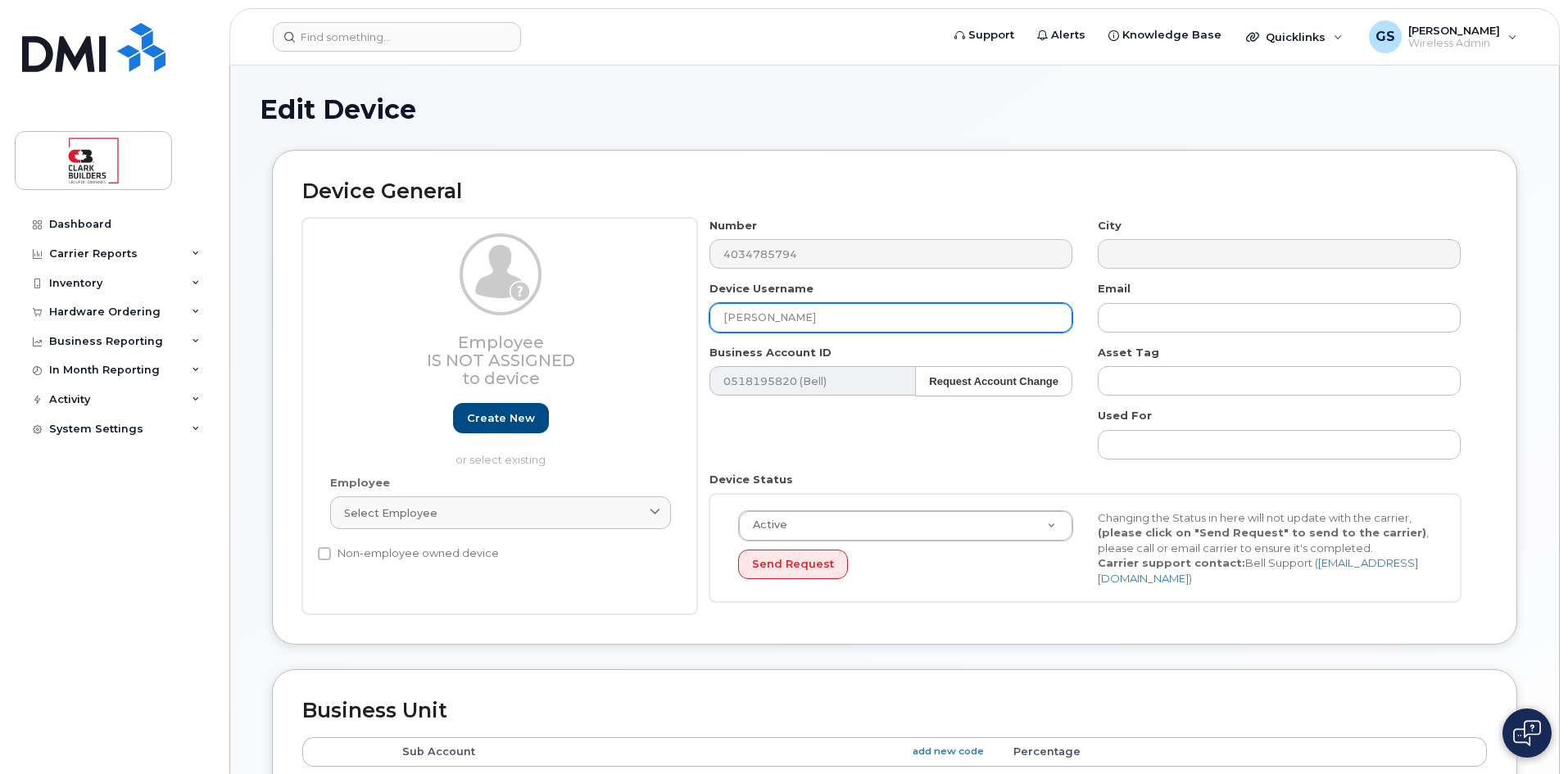
click at [718, 310] on input "[PERSON_NAME]" at bounding box center [890, 318] width 363 height 30
click at [723, 313] on input "[PERSON_NAME]" at bounding box center [890, 318] width 363 height 30
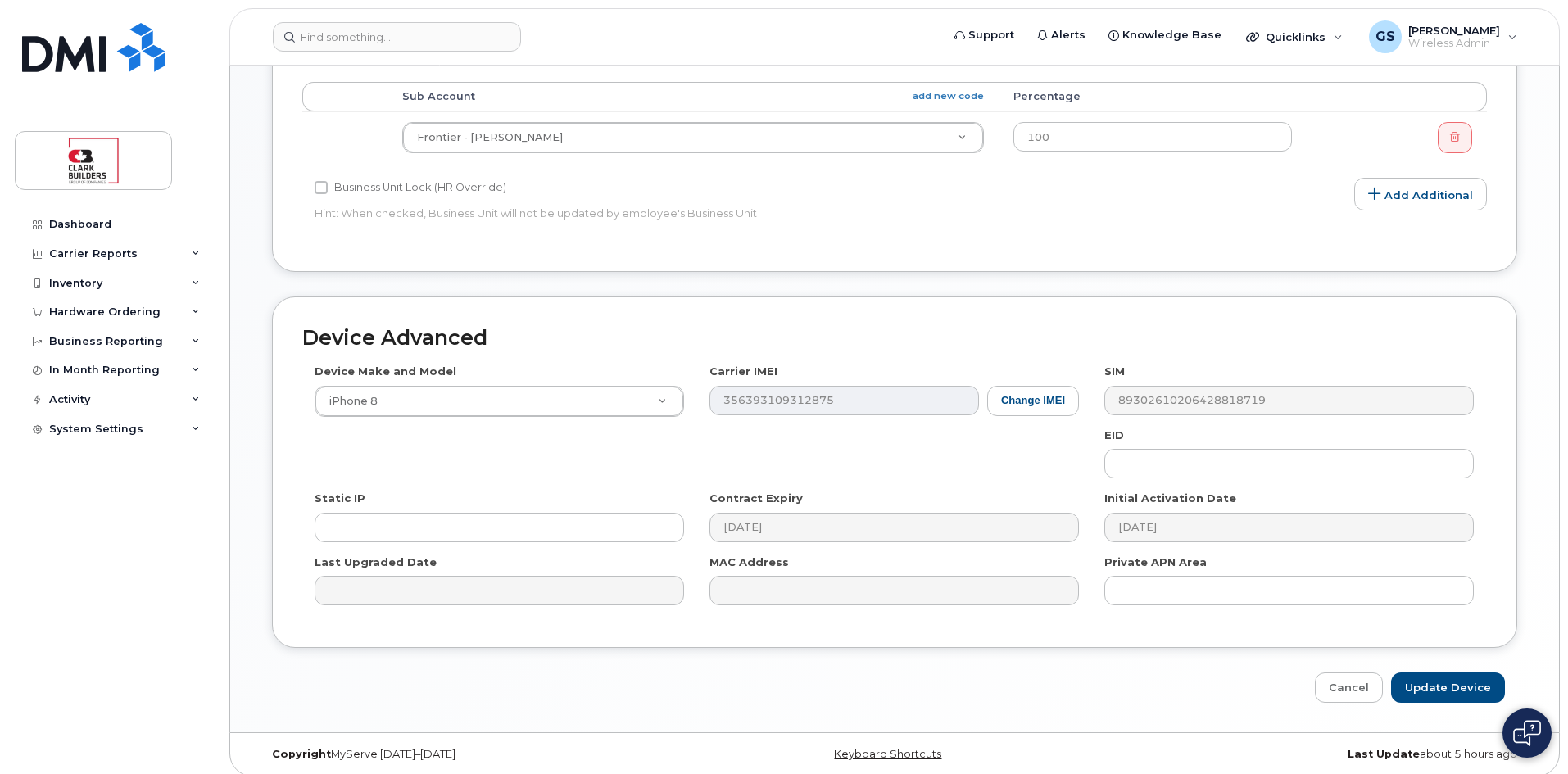
scroll to position [666, 0]
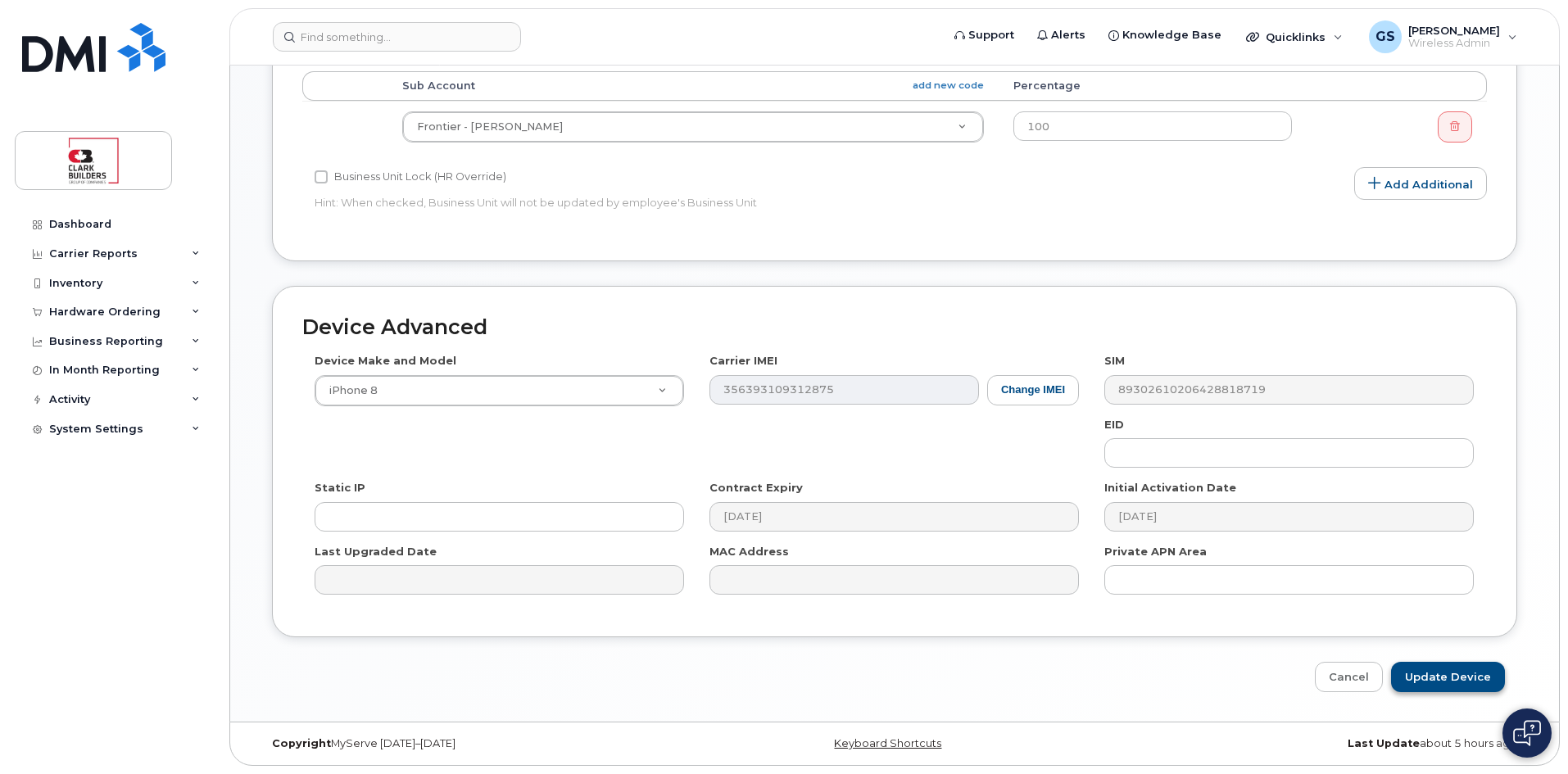
type input "Cancelled [DATE] -[PERSON_NAME]"
click at [1445, 674] on input "Update Device" at bounding box center [1448, 678] width 114 height 31
type input "Saving..."
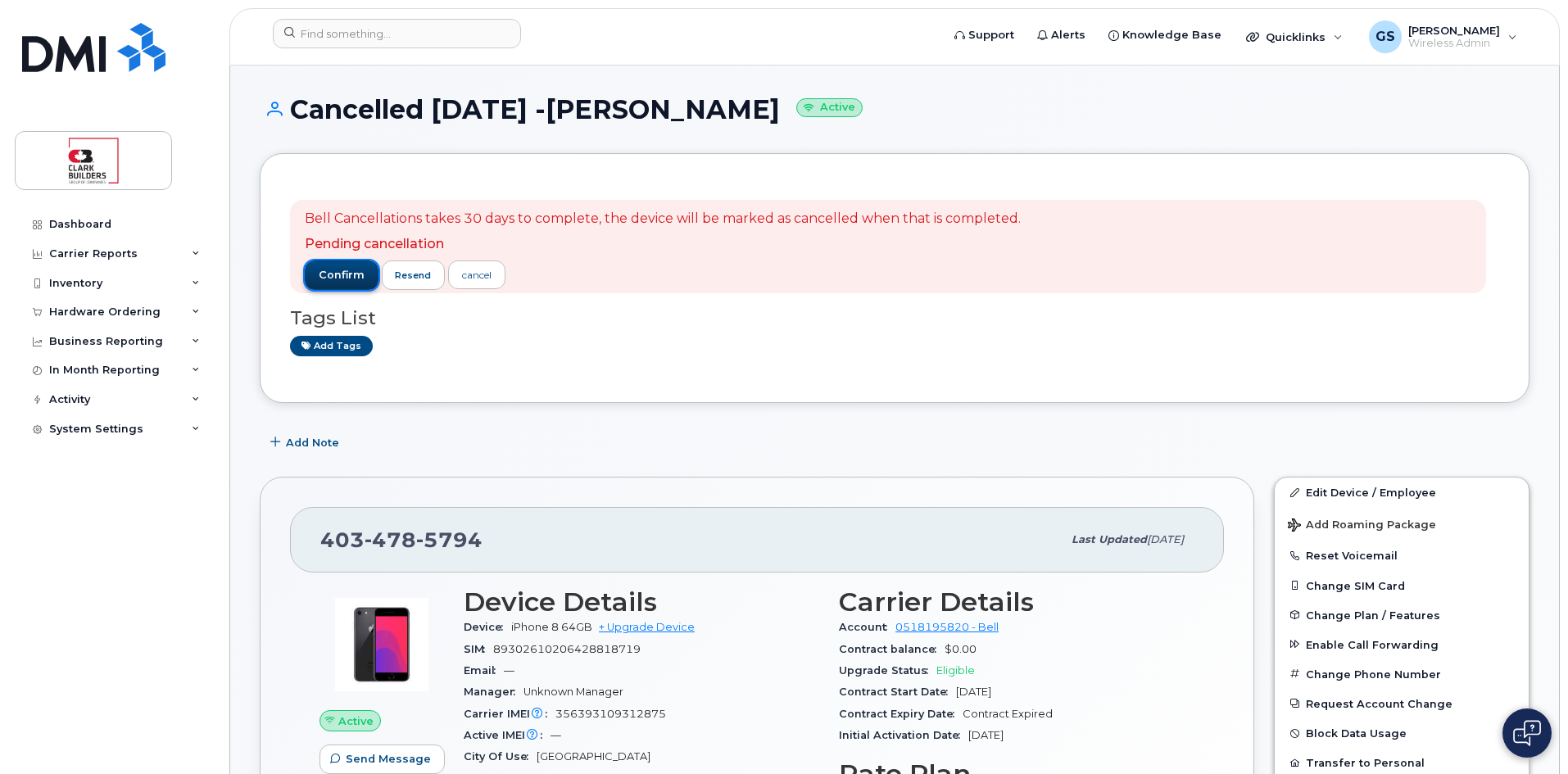
click at [328, 277] on span "confirm" at bounding box center [342, 275] width 46 height 14
